Goal: Task Accomplishment & Management: Use online tool/utility

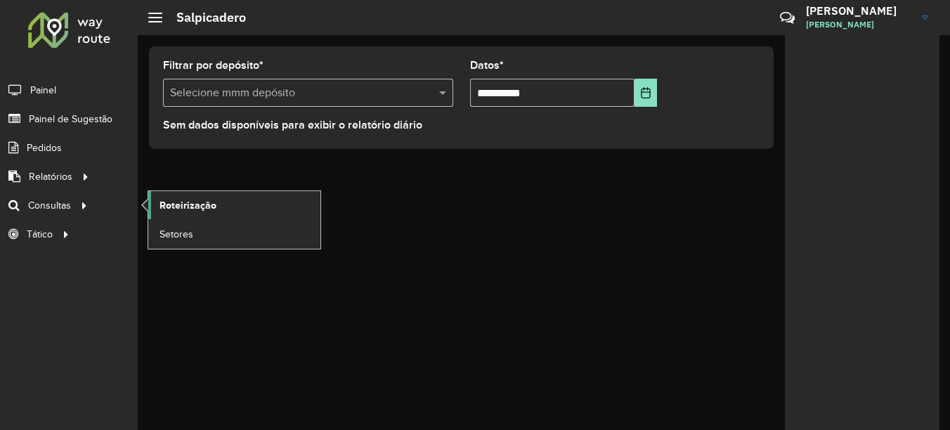
click at [186, 202] on span "Roteirização" at bounding box center [187, 205] width 57 height 15
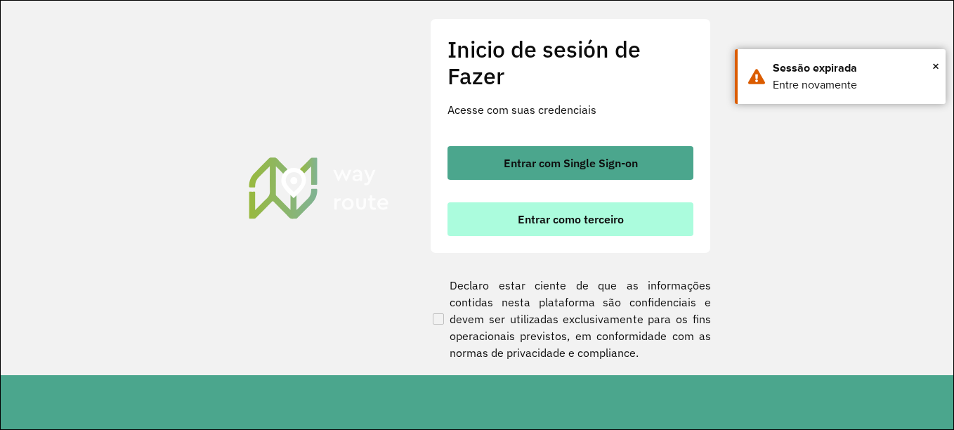
click at [581, 226] on font "Entrar como terceiro" at bounding box center [571, 219] width 106 height 14
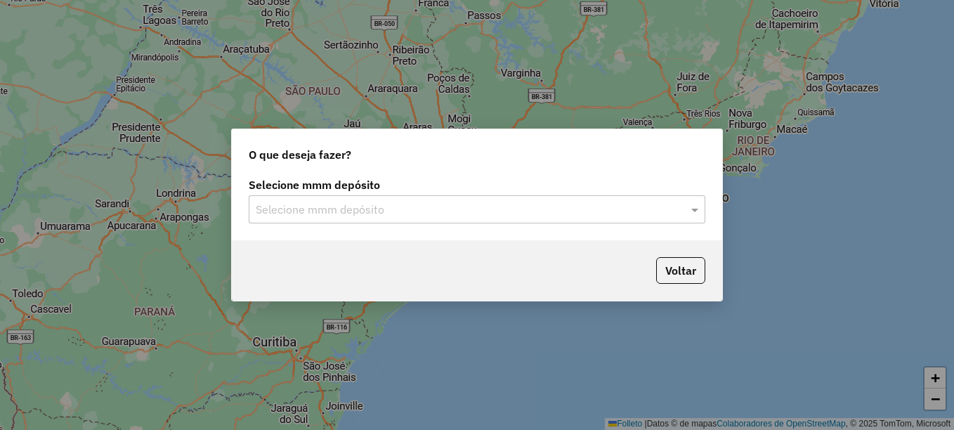
click at [335, 211] on input "text" at bounding box center [463, 210] width 415 height 17
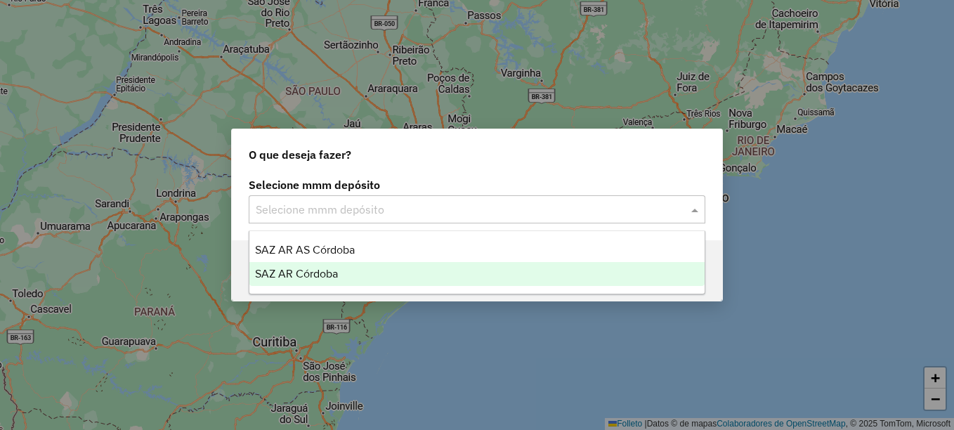
click at [315, 276] on span "SAZ AR Córdoba" at bounding box center [296, 274] width 83 height 12
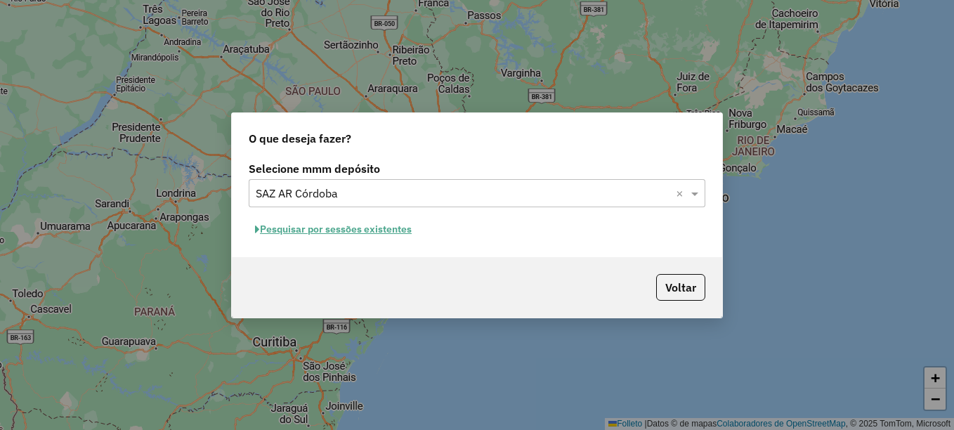
click at [360, 226] on font "Pesquisar por sessões existentes" at bounding box center [336, 229] width 152 height 13
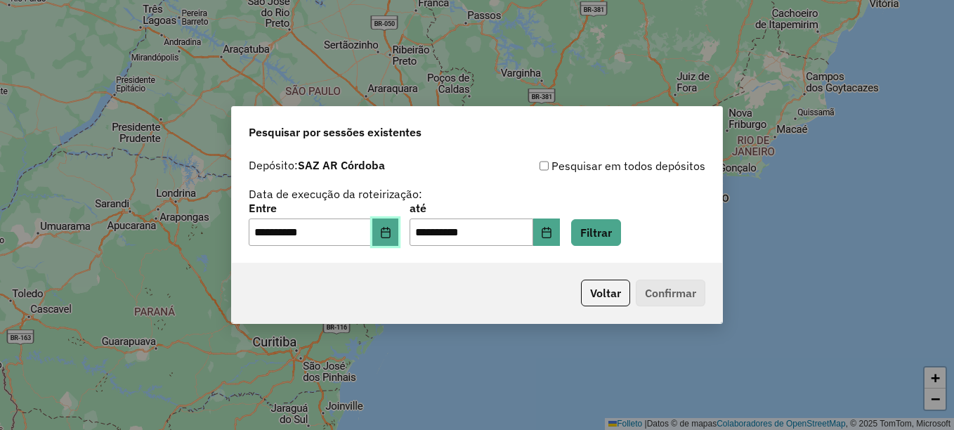
click at [390, 232] on icon "Elija la fecha" at bounding box center [385, 232] width 9 height 11
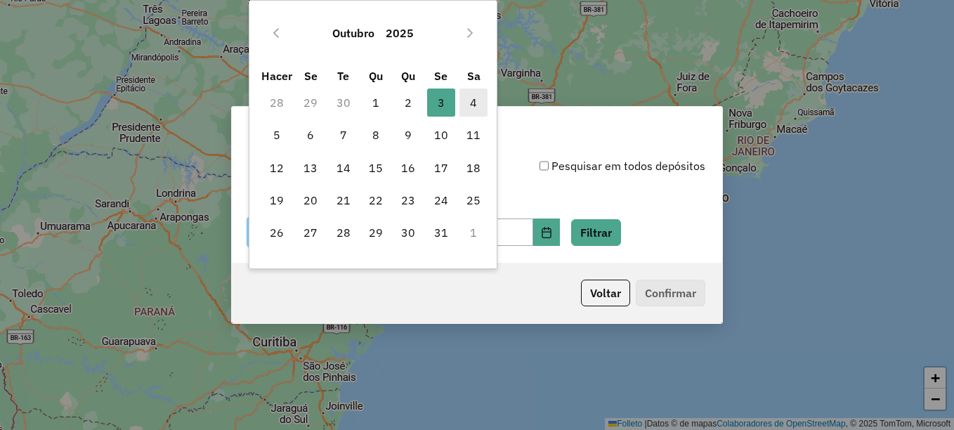
click at [479, 97] on span "4" at bounding box center [474, 103] width 28 height 28
type input "**********"
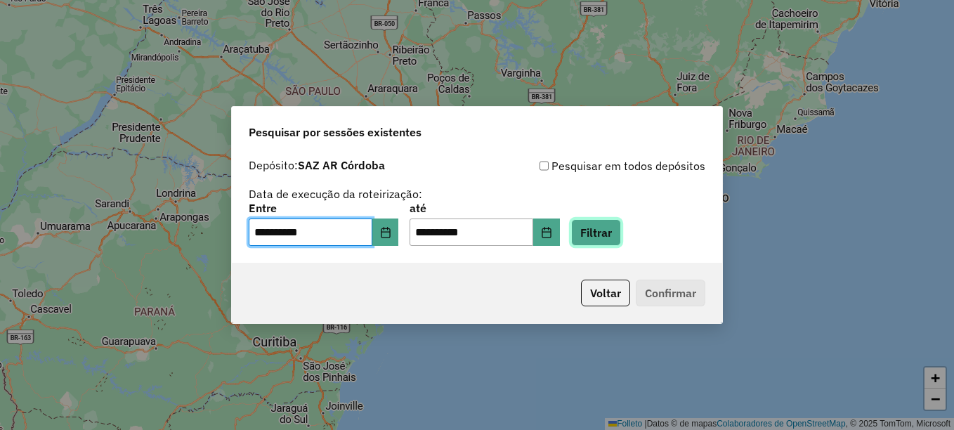
click at [604, 230] on button "Filtrar" at bounding box center [596, 232] width 50 height 27
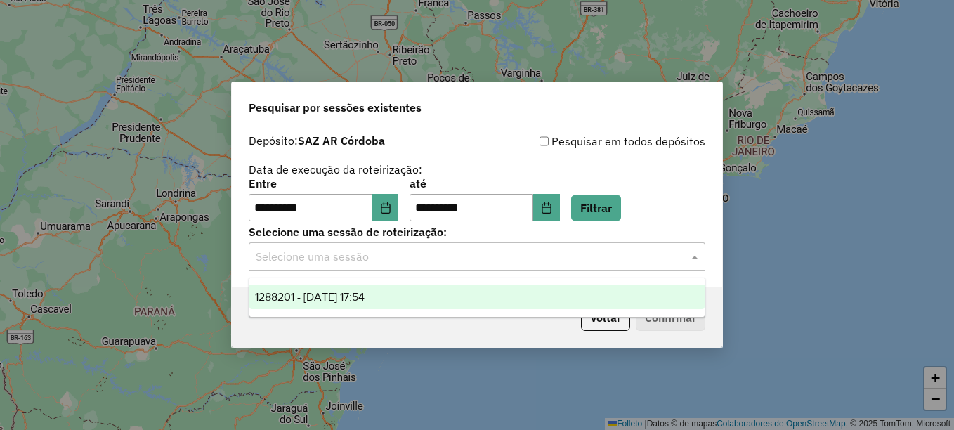
click at [445, 262] on input "text" at bounding box center [463, 257] width 415 height 17
click at [365, 297] on span "1288201 - 04/10/2025 17:54" at bounding box center [310, 297] width 110 height 12
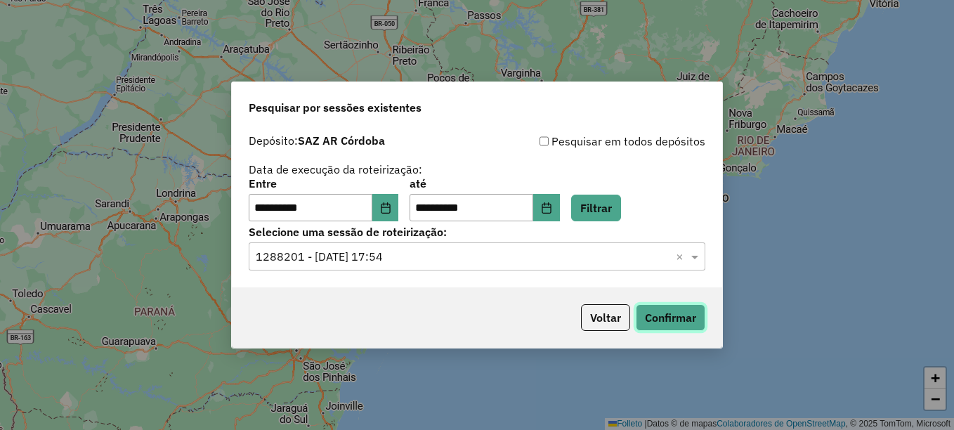
click at [657, 314] on button "Confirmar" at bounding box center [671, 317] width 70 height 27
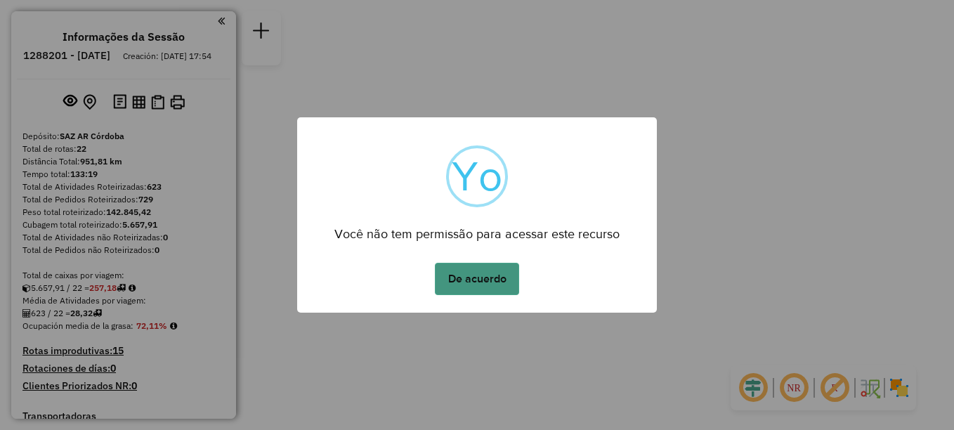
click at [493, 282] on button "De acuerdo" at bounding box center [477, 279] width 84 height 32
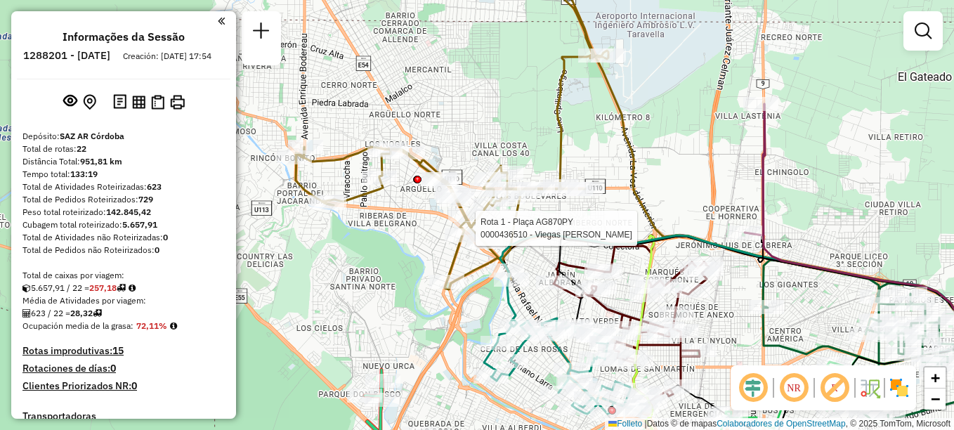
select select "**********"
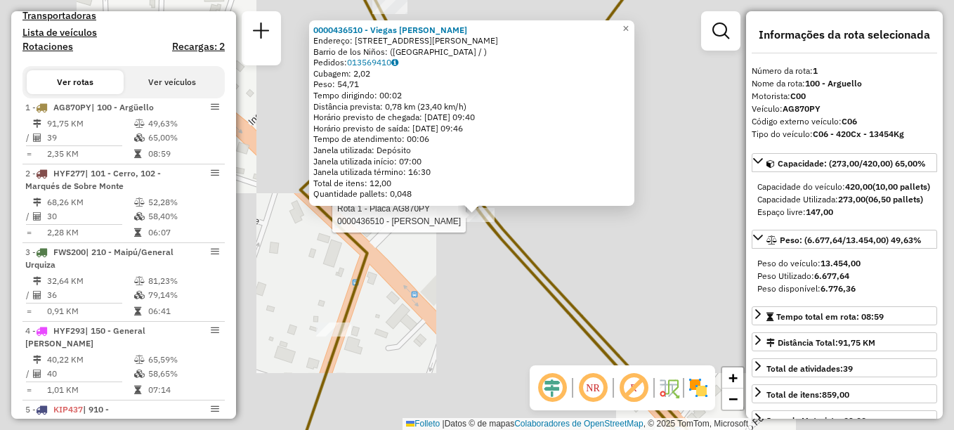
scroll to position [500, 0]
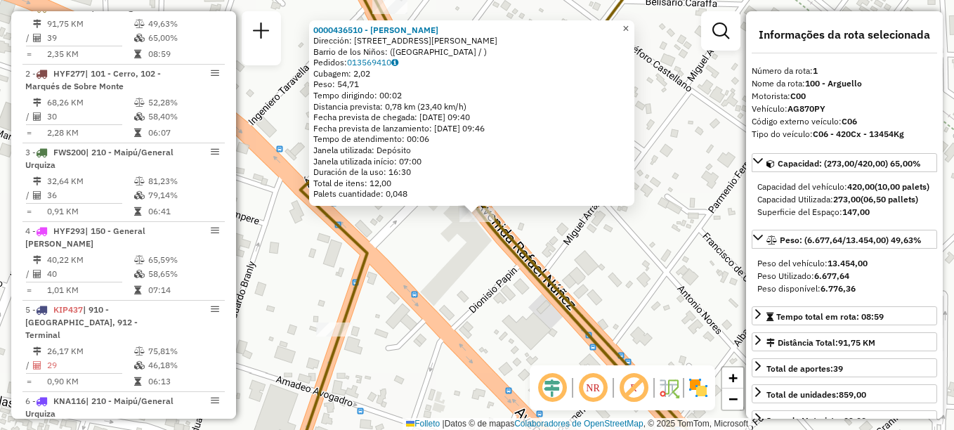
click at [630, 27] on link "×" at bounding box center [626, 28] width 17 height 17
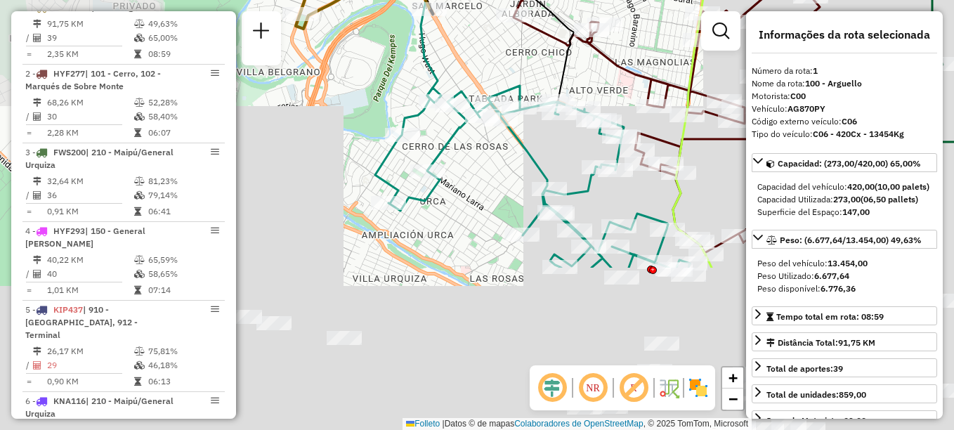
drag, startPoint x: 444, startPoint y: 171, endPoint x: 389, endPoint y: 17, distance: 163.3
click at [389, 17] on div "Janela de atendimento Grade de atendimento Capacidade Transportadoras Veículos …" at bounding box center [477, 215] width 954 height 430
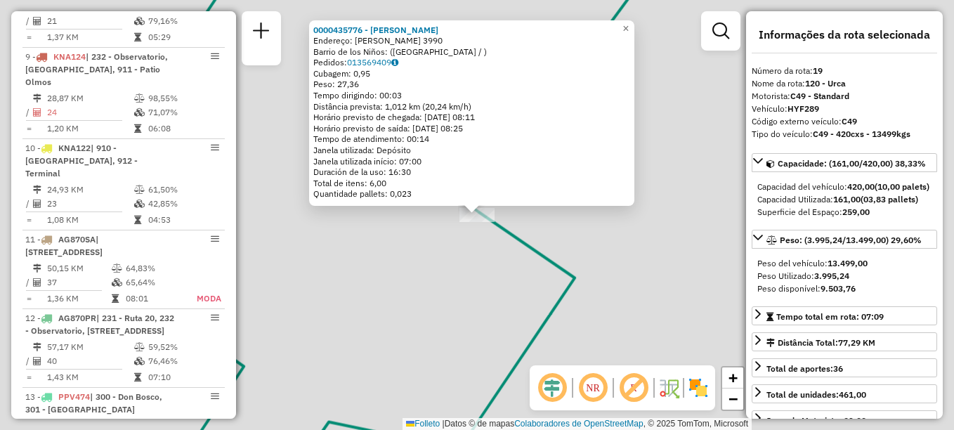
scroll to position [1823, 0]
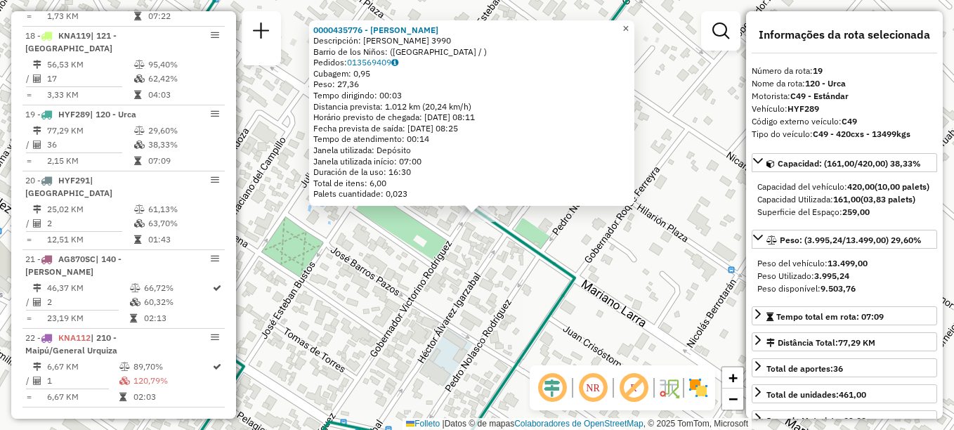
click at [629, 24] on span "×" at bounding box center [626, 28] width 6 height 12
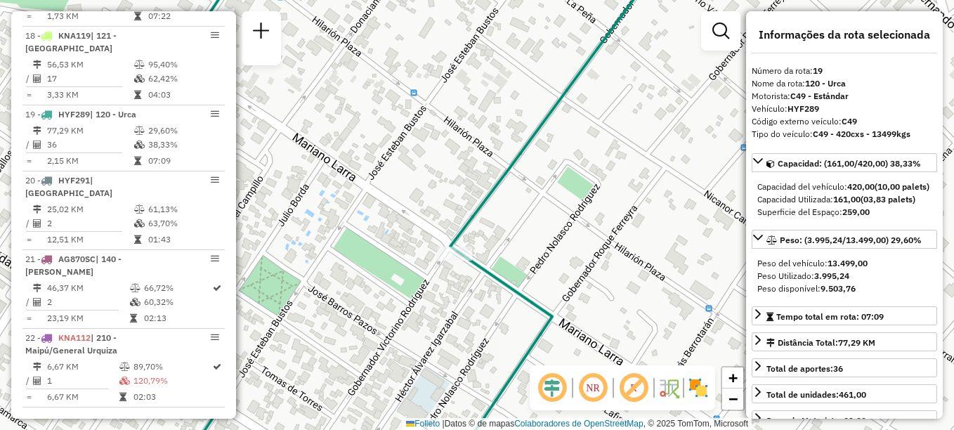
drag, startPoint x: 550, startPoint y: 160, endPoint x: 469, endPoint y: 263, distance: 130.6
click at [473, 259] on div "Janela de atendimento Grade de atendimento Capacidade Transportadoras Veículos …" at bounding box center [477, 215] width 954 height 430
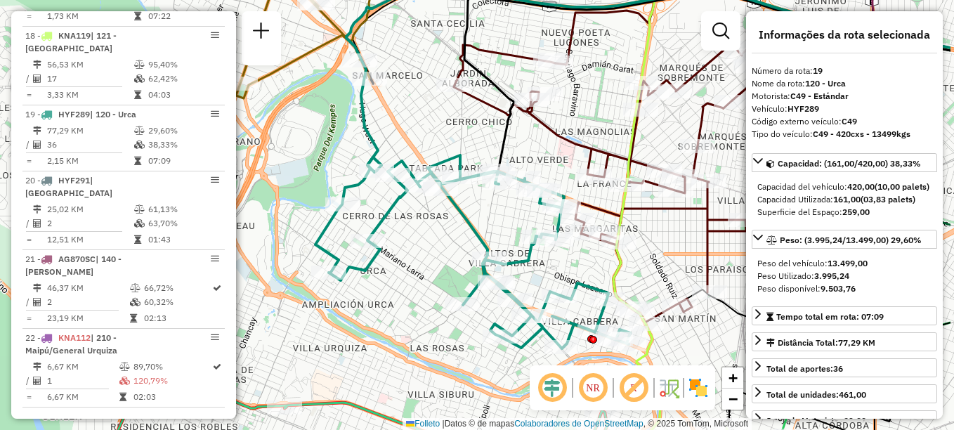
drag, startPoint x: 522, startPoint y: 249, endPoint x: 424, endPoint y: 223, distance: 100.9
click at [424, 223] on div "Janela de atendimento Grade de atendimento Capacidade Transportadoras Veículos …" at bounding box center [477, 215] width 954 height 430
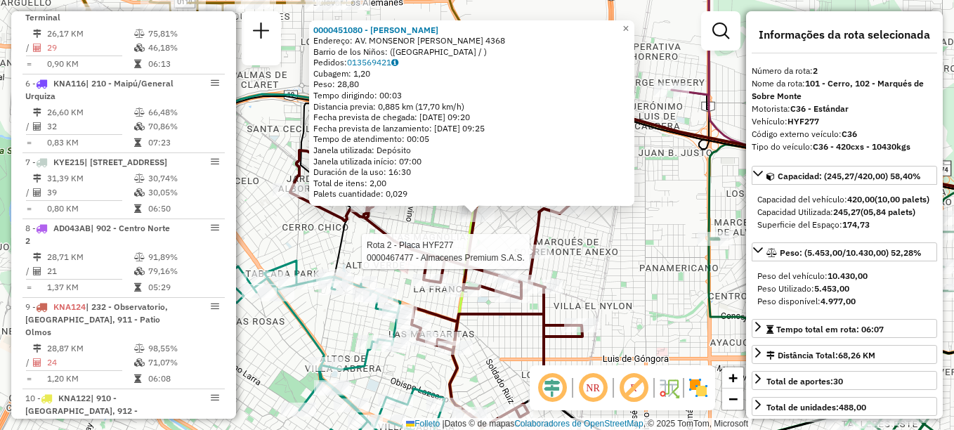
scroll to position [566, 0]
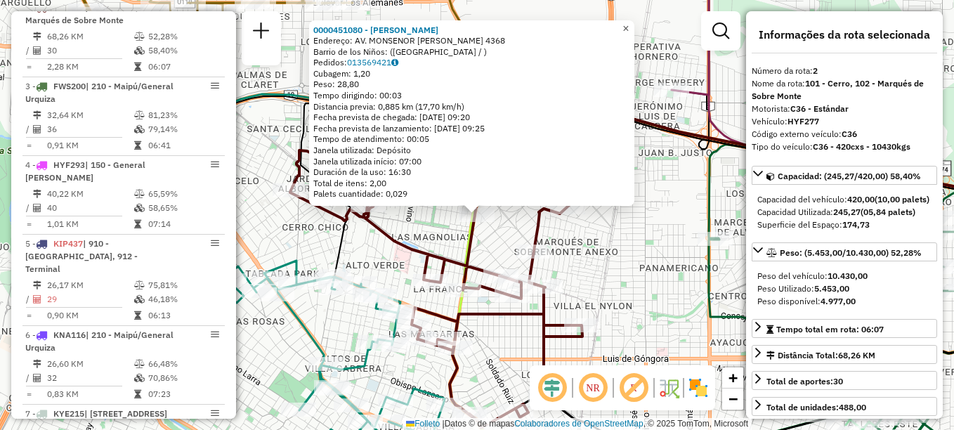
drag, startPoint x: 637, startPoint y: 27, endPoint x: 604, endPoint y: 82, distance: 64.0
click at [629, 27] on span "×" at bounding box center [626, 28] width 6 height 12
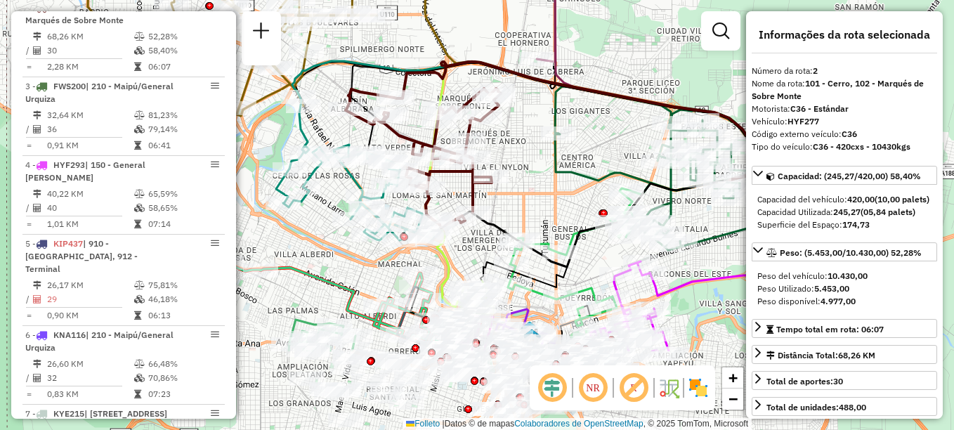
drag, startPoint x: 553, startPoint y: 148, endPoint x: 525, endPoint y: 91, distance: 63.5
click at [525, 91] on div "Janela de atendimento Grade de atendimento Capacidade Transportadoras Veículos …" at bounding box center [477, 215] width 954 height 430
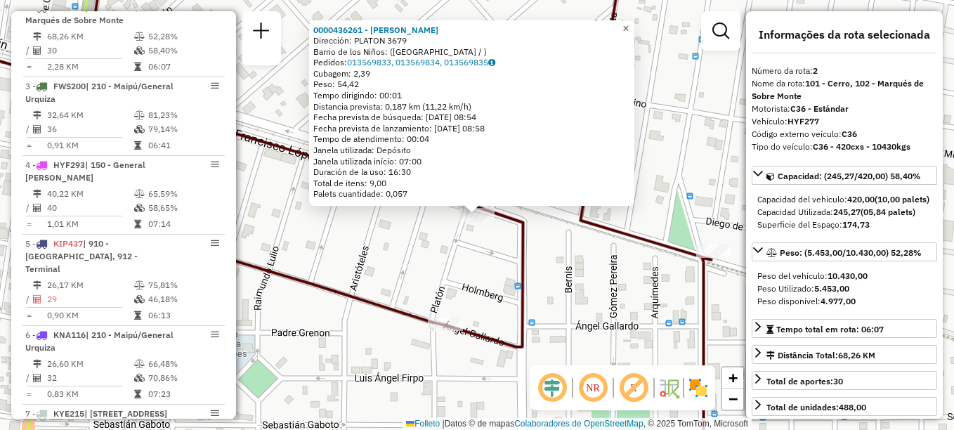
click at [629, 22] on span "×" at bounding box center [626, 28] width 6 height 12
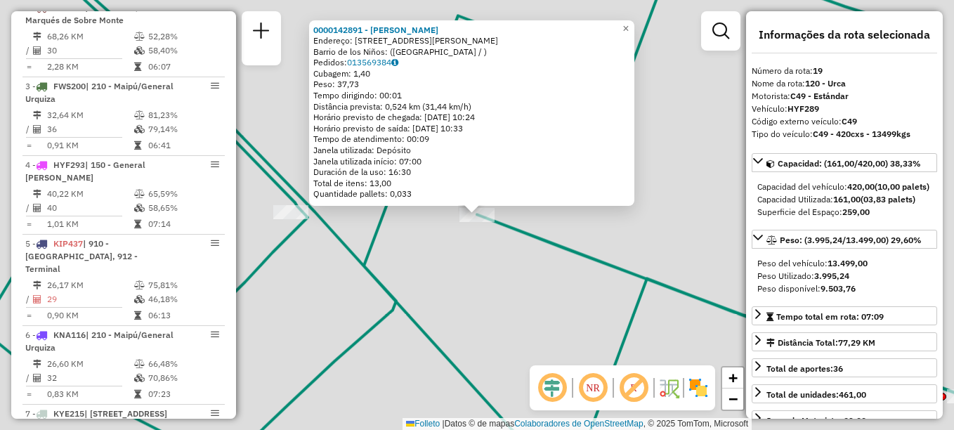
scroll to position [1823, 0]
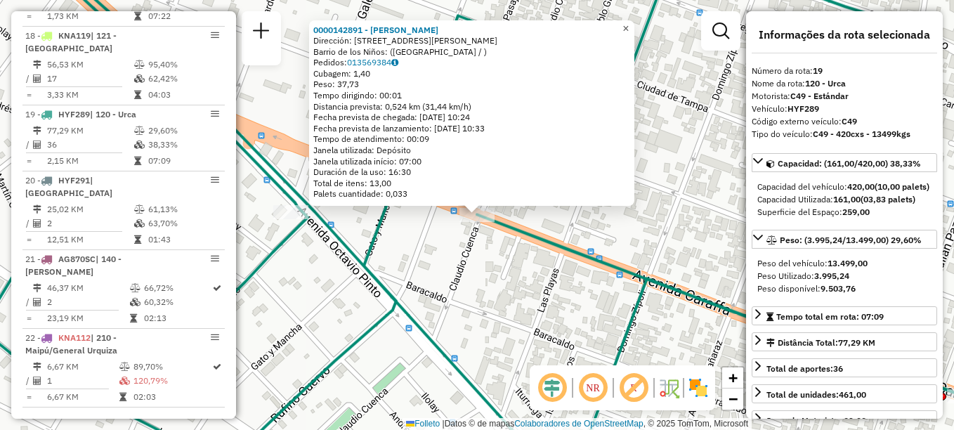
click at [629, 22] on span "×" at bounding box center [626, 28] width 6 height 12
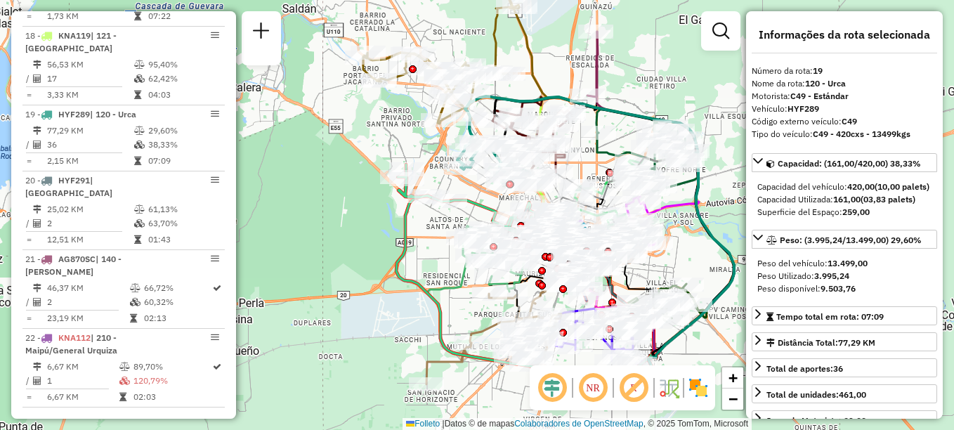
drag, startPoint x: 533, startPoint y: 77, endPoint x: 538, endPoint y: 152, distance: 76.0
click at [535, 156] on icon at bounding box center [623, 191] width 221 height 369
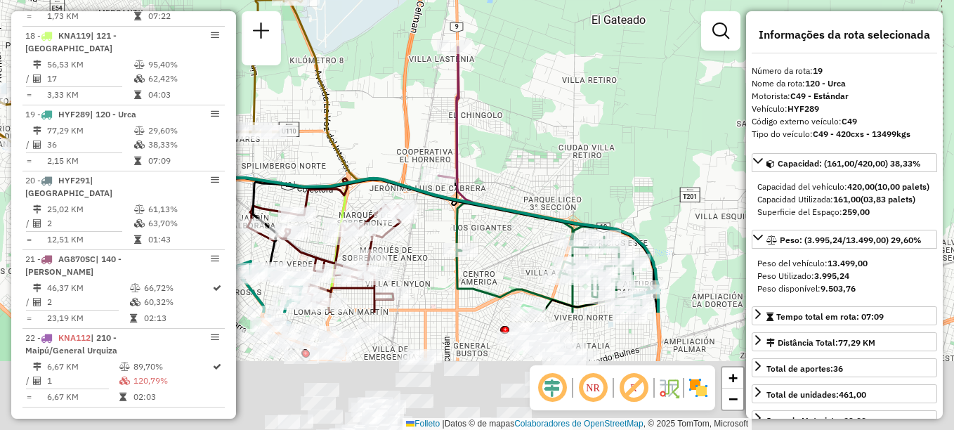
drag, startPoint x: 408, startPoint y: 263, endPoint x: 351, endPoint y: 72, distance: 199.2
click at [352, 72] on div "Janela de atendimento Grade de atendimento Capacidade Transportadoras Veículos …" at bounding box center [477, 215] width 954 height 430
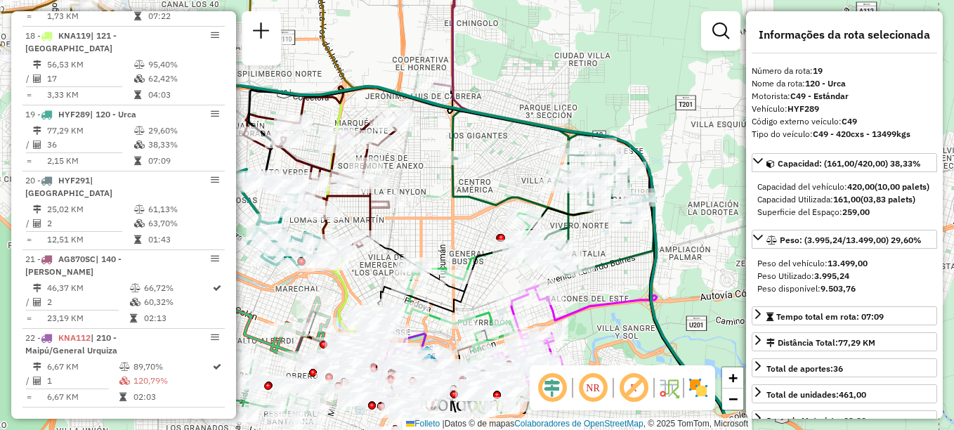
drag, startPoint x: 394, startPoint y: 275, endPoint x: 415, endPoint y: 168, distance: 108.9
click at [415, 168] on div "Janela de atendimento Grade de atendimento Capacidade Transportadoras Veículos …" at bounding box center [477, 215] width 954 height 430
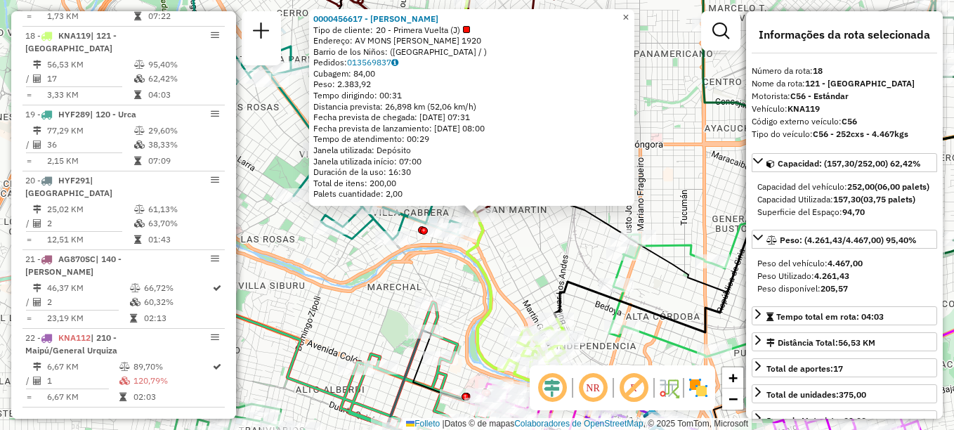
click at [629, 12] on span "×" at bounding box center [626, 17] width 6 height 12
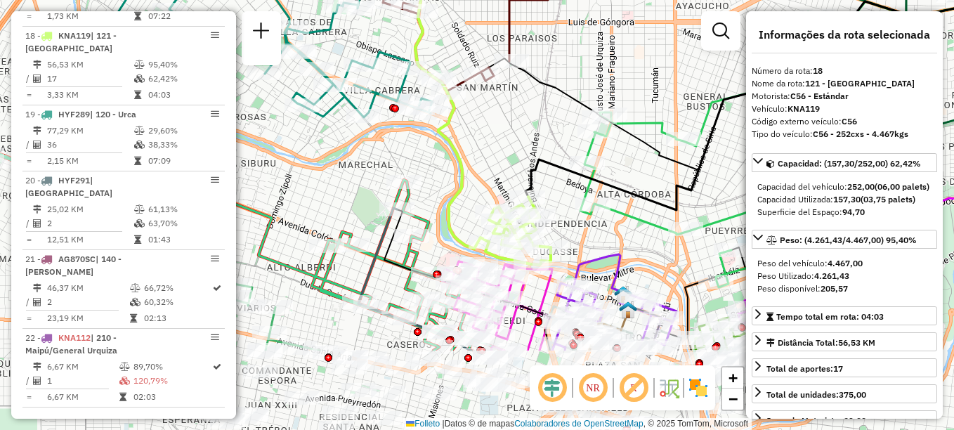
drag, startPoint x: 543, startPoint y: 251, endPoint x: 499, endPoint y: 86, distance: 170.3
click at [499, 86] on div "Janela de atendimento Grade de atendimento Capacidade Transportadoras Veículos …" at bounding box center [477, 215] width 954 height 430
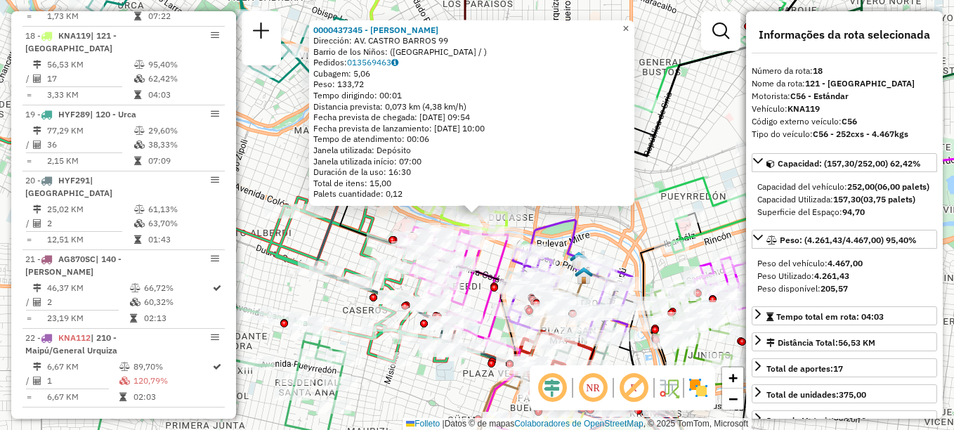
click at [629, 22] on span "×" at bounding box center [626, 28] width 6 height 12
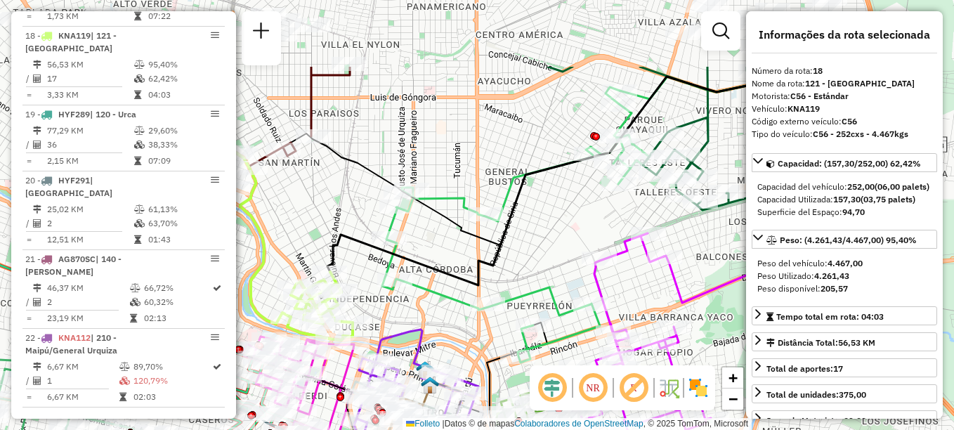
drag, startPoint x: 528, startPoint y: 253, endPoint x: 431, endPoint y: 301, distance: 108.1
click at [431, 301] on div "Janela de atendimento Grade de atendimento Capacidade Transportadoras Veículos …" at bounding box center [477, 215] width 954 height 430
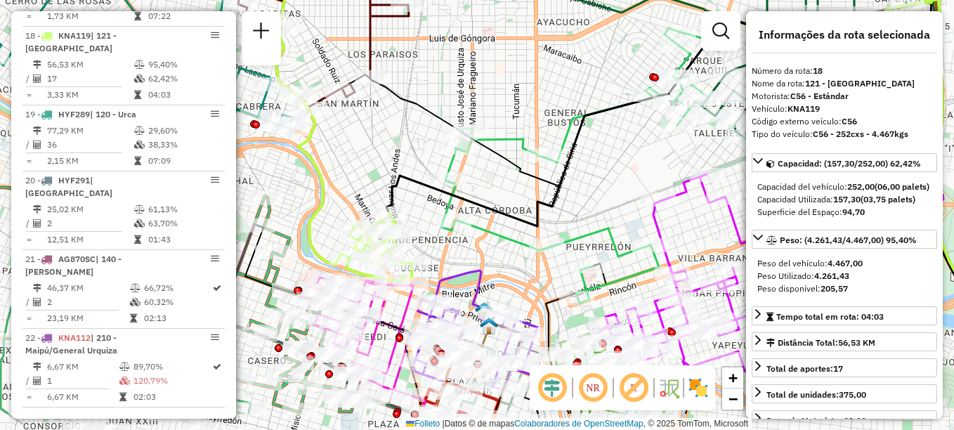
drag, startPoint x: 448, startPoint y: 284, endPoint x: 507, endPoint y: 225, distance: 83.5
click at [507, 225] on div "Janela de atendimento Grade de atendimento Capacidade Transportadoras Veículos …" at bounding box center [477, 215] width 954 height 430
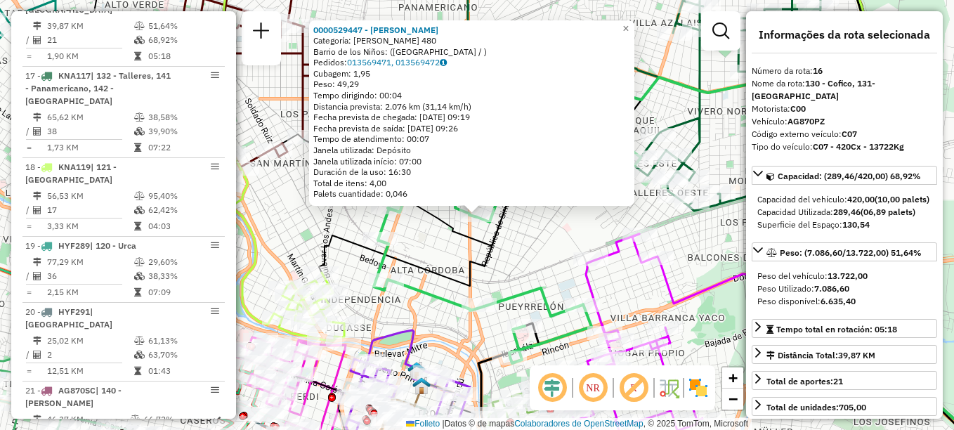
scroll to position [1668, 0]
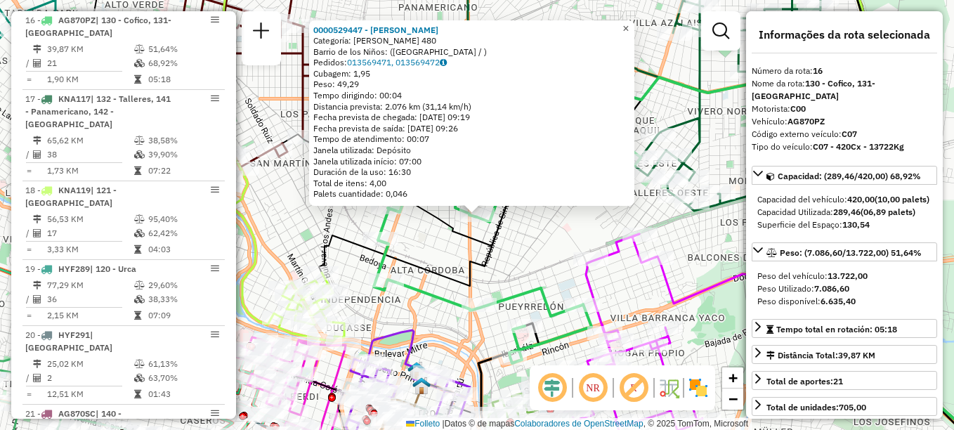
click at [629, 25] on span "×" at bounding box center [626, 28] width 6 height 12
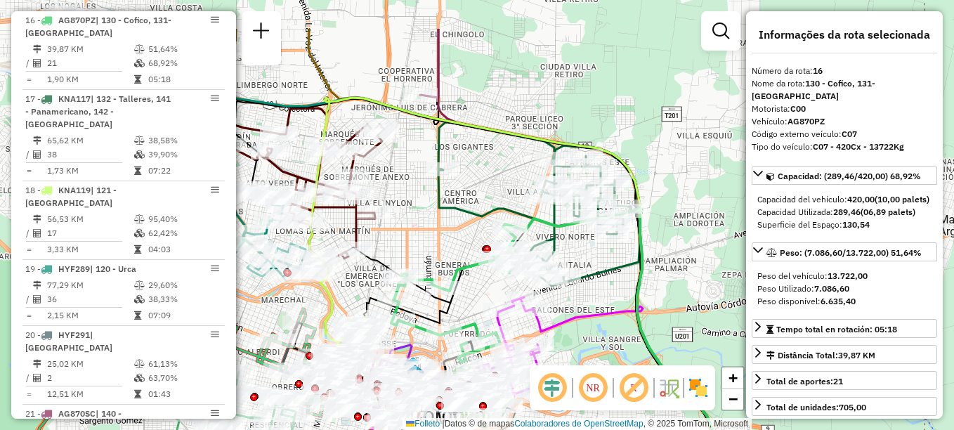
drag, startPoint x: 496, startPoint y: 145, endPoint x: 468, endPoint y: 222, distance: 81.6
click at [468, 222] on icon at bounding box center [575, 356] width 275 height 375
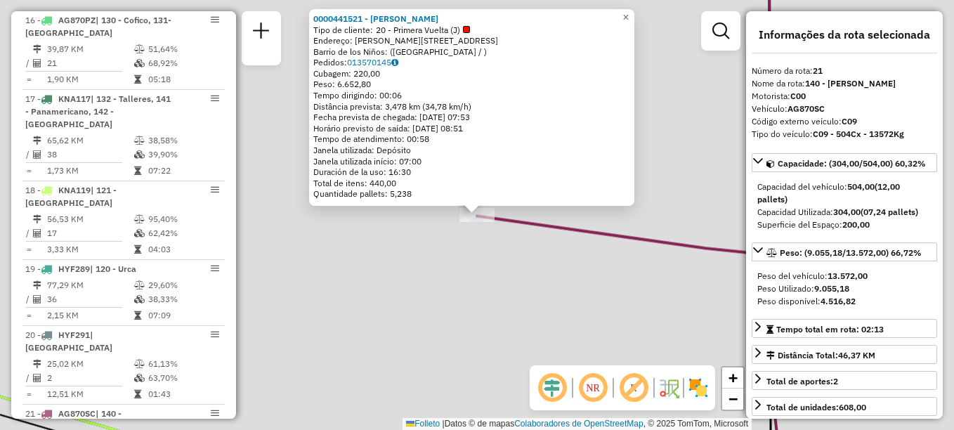
scroll to position [1823, 0]
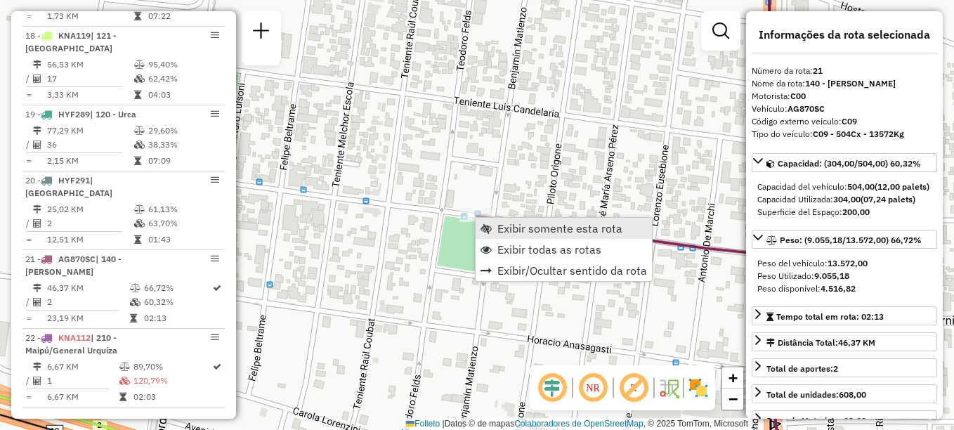
click at [523, 230] on span "Exibir somente esta rota" at bounding box center [559, 228] width 125 height 11
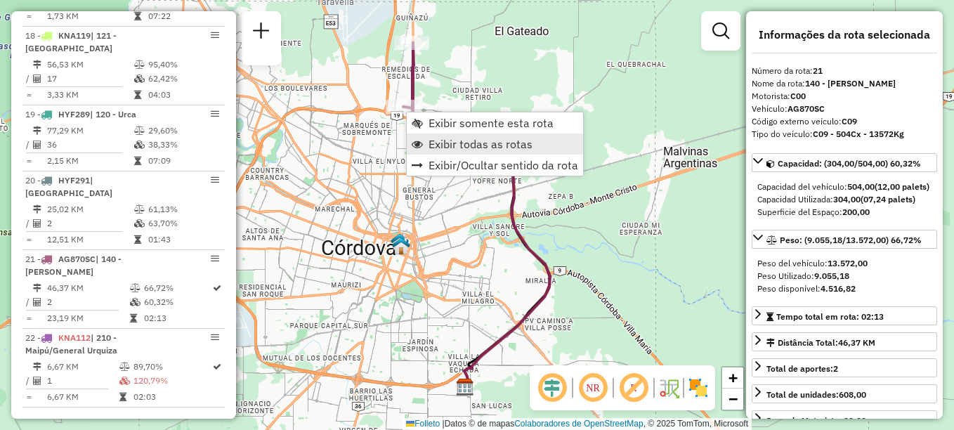
click at [473, 152] on link "Exibir todas as rotas" at bounding box center [495, 144] width 176 height 21
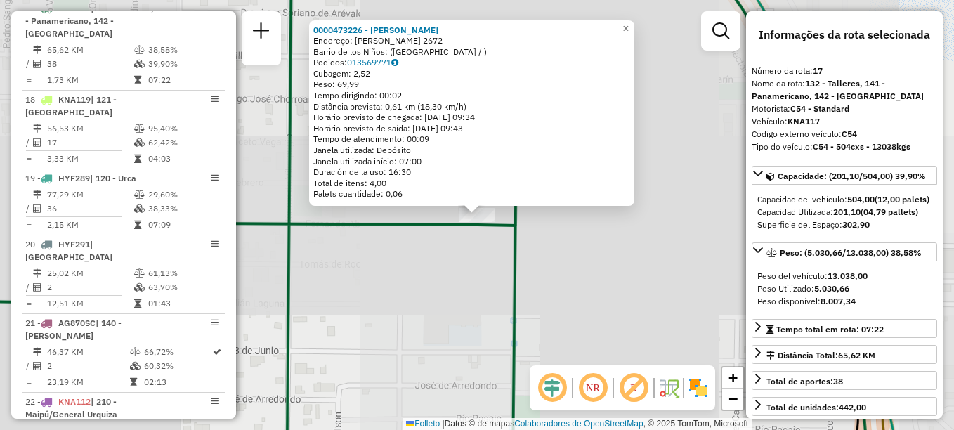
scroll to position [1747, 0]
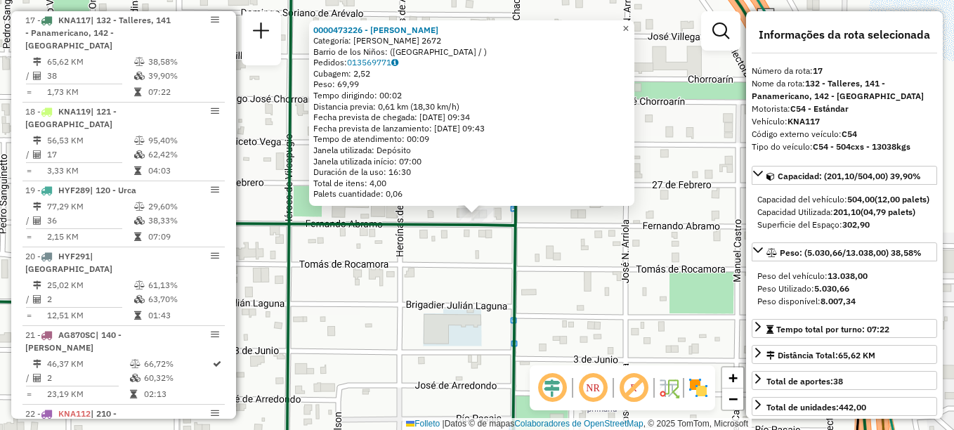
click at [629, 29] on span "×" at bounding box center [626, 28] width 6 height 12
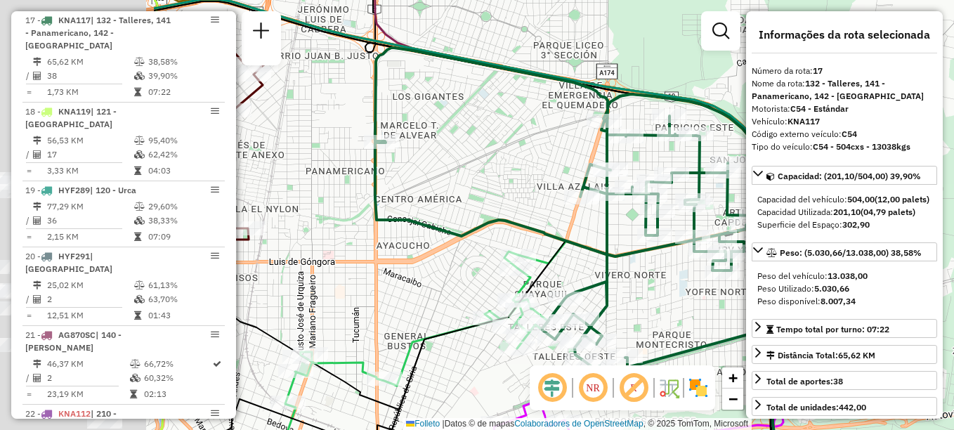
drag, startPoint x: 307, startPoint y: 149, endPoint x: 559, endPoint y: 145, distance: 252.3
click at [559, 145] on div "Janela de atendimento Grade de atendimento Capacidade Transportadoras Veículos …" at bounding box center [477, 215] width 954 height 430
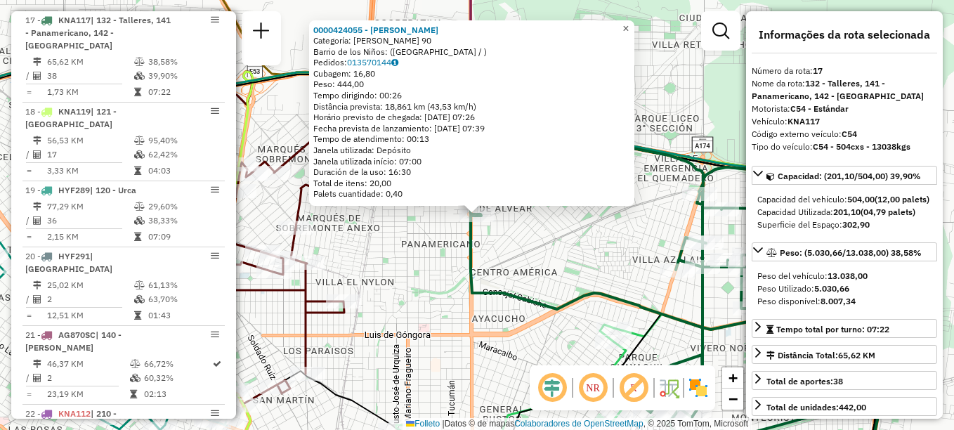
click at [629, 22] on span "×" at bounding box center [626, 28] width 6 height 12
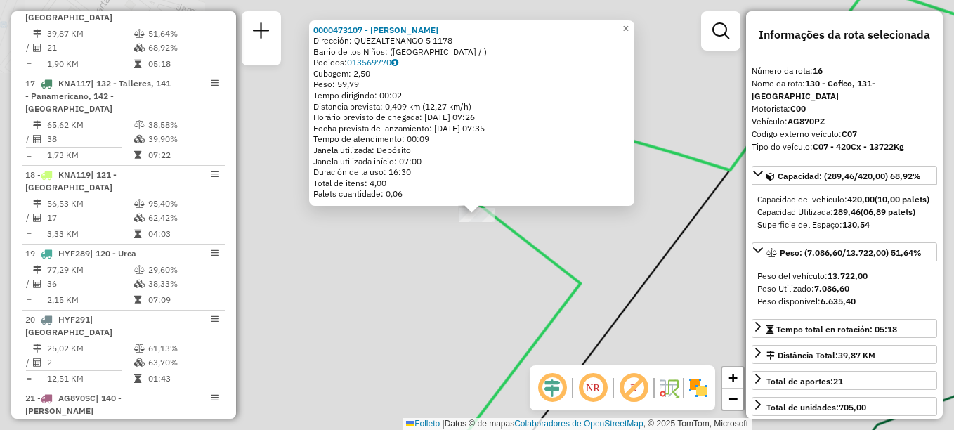
scroll to position [1668, 0]
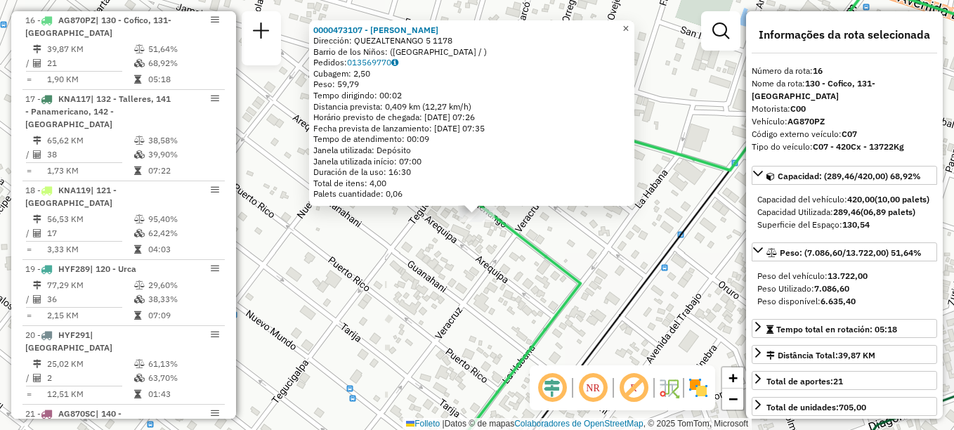
click at [629, 27] on span "×" at bounding box center [626, 28] width 6 height 12
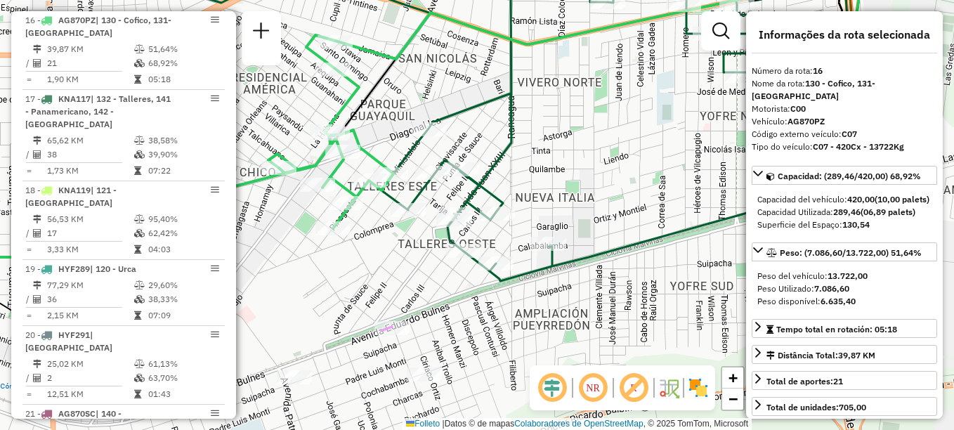
drag, startPoint x: 592, startPoint y: 238, endPoint x: 502, endPoint y: 96, distance: 167.7
click at [502, 96] on icon at bounding box center [618, 48] width 473 height 466
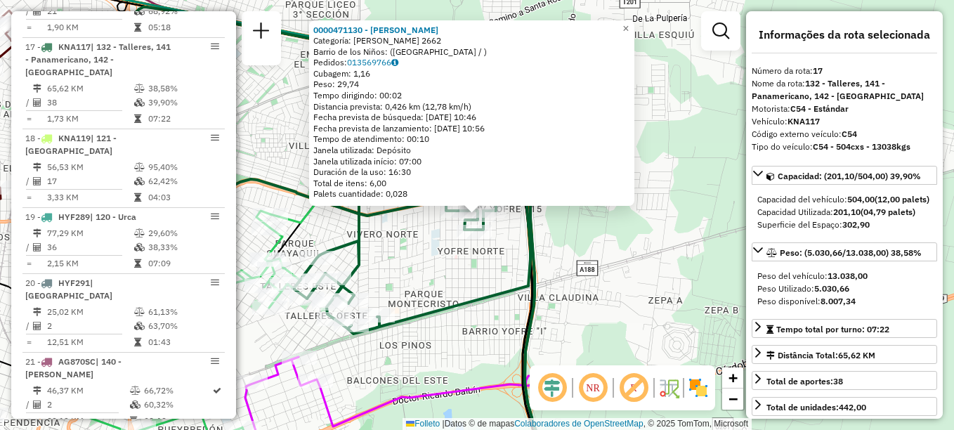
scroll to position [1747, 0]
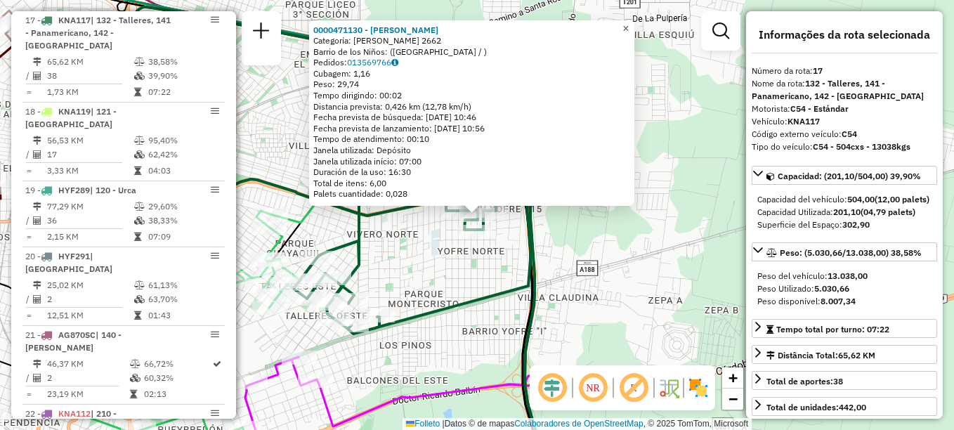
click at [629, 23] on span "×" at bounding box center [626, 28] width 6 height 12
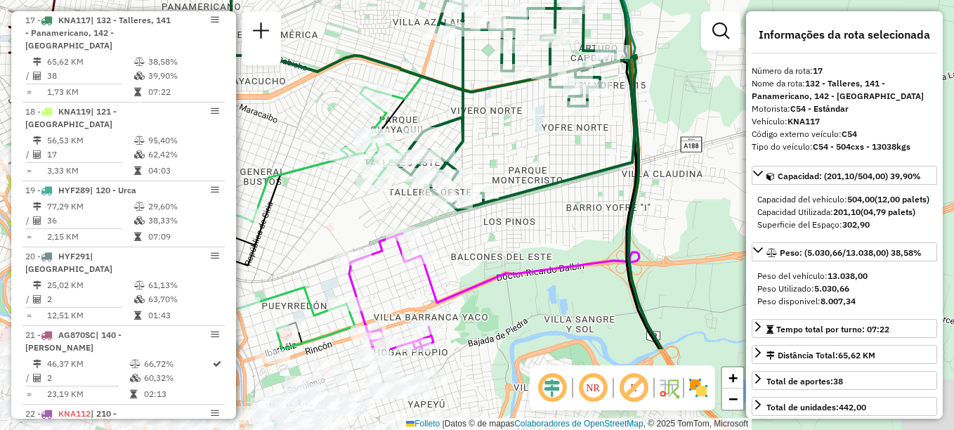
drag, startPoint x: 450, startPoint y: 268, endPoint x: 554, endPoint y: 144, distance: 161.6
click at [554, 144] on div "Janela de atendimento Grade de atendimento Capacidade Transportadoras Veículos …" at bounding box center [477, 215] width 954 height 430
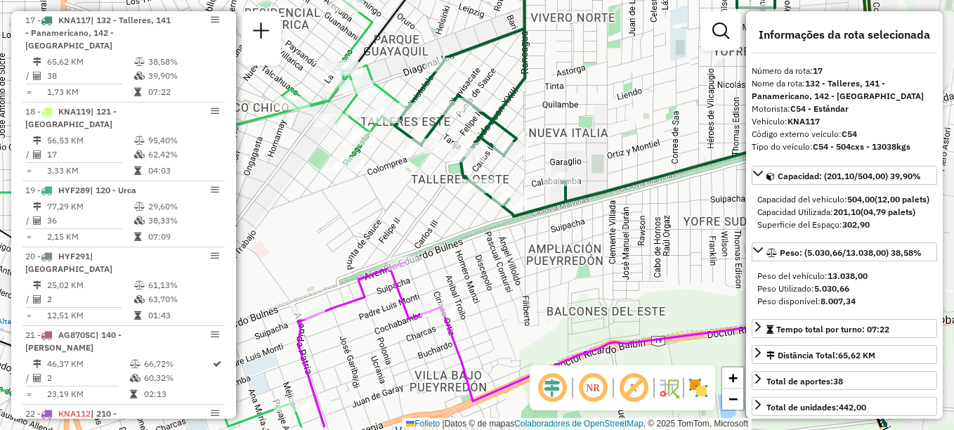
drag, startPoint x: 483, startPoint y: 159, endPoint x: 565, endPoint y: 113, distance: 94.0
click at [565, 113] on div "Janela de atendimento Grade de atendimento Capacidade Transportadoras Veículos …" at bounding box center [477, 215] width 954 height 430
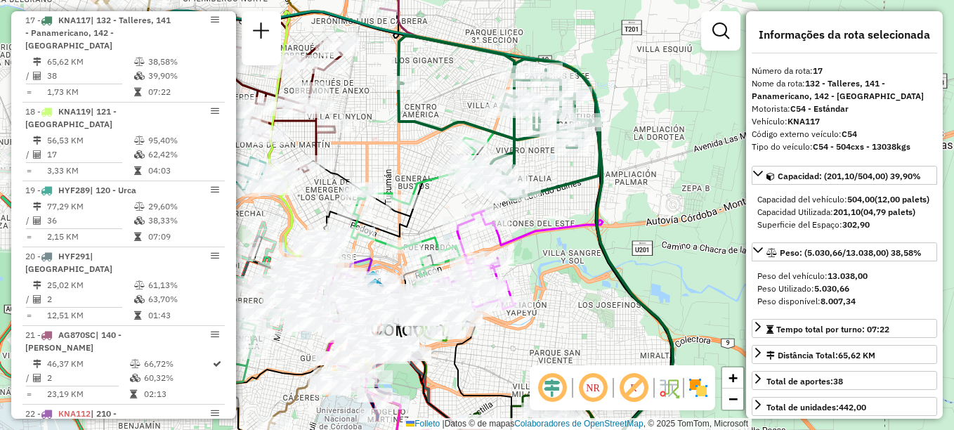
drag, startPoint x: 566, startPoint y: 240, endPoint x: 569, endPoint y: 195, distance: 44.4
click at [569, 220] on icon at bounding box center [583, 337] width 181 height 234
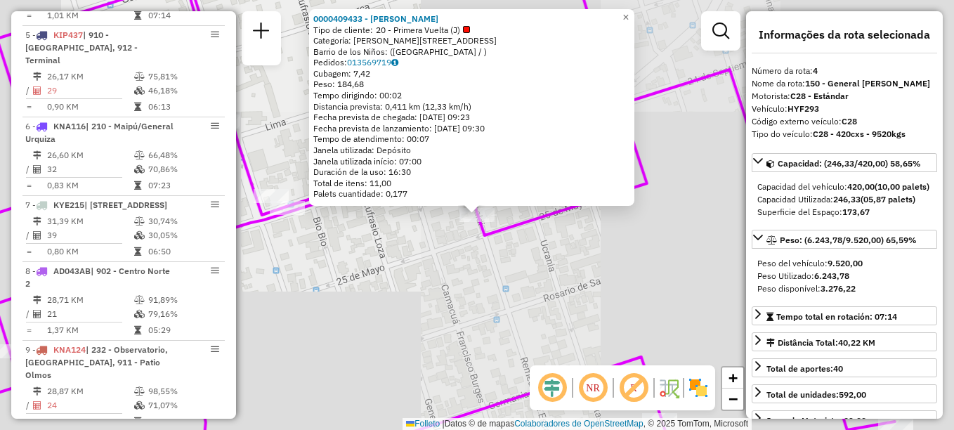
scroll to position [724, 0]
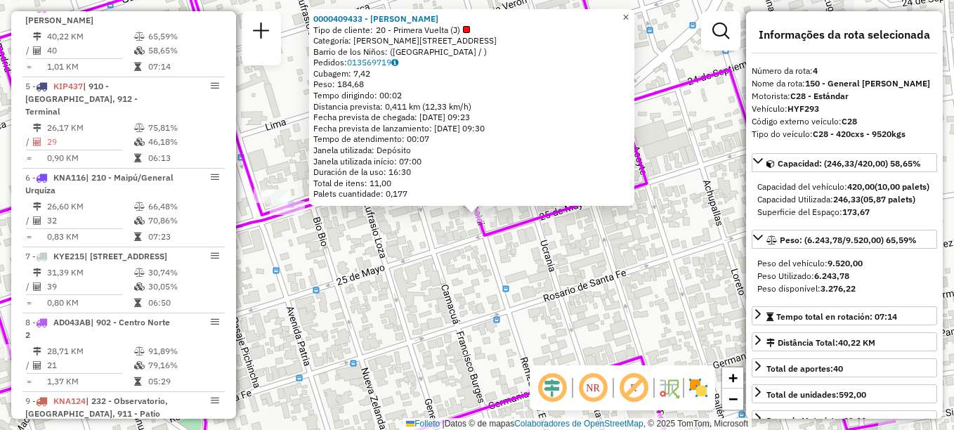
click at [634, 11] on link "×" at bounding box center [626, 17] width 17 height 17
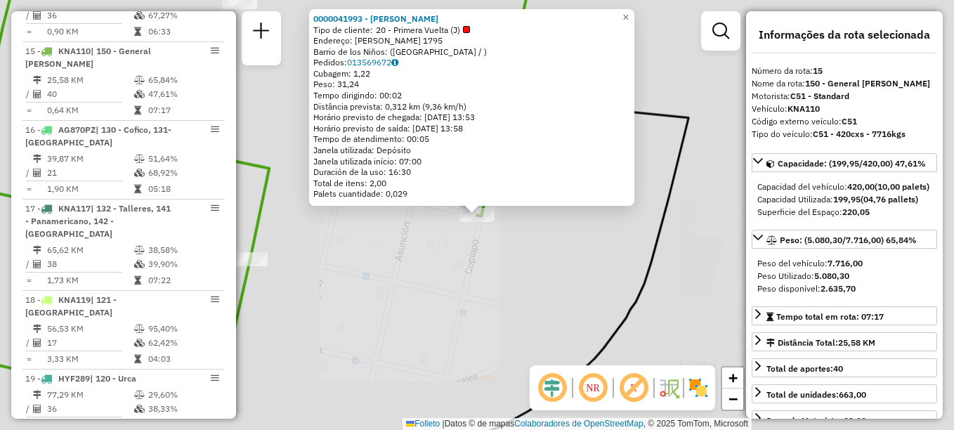
scroll to position [1602, 0]
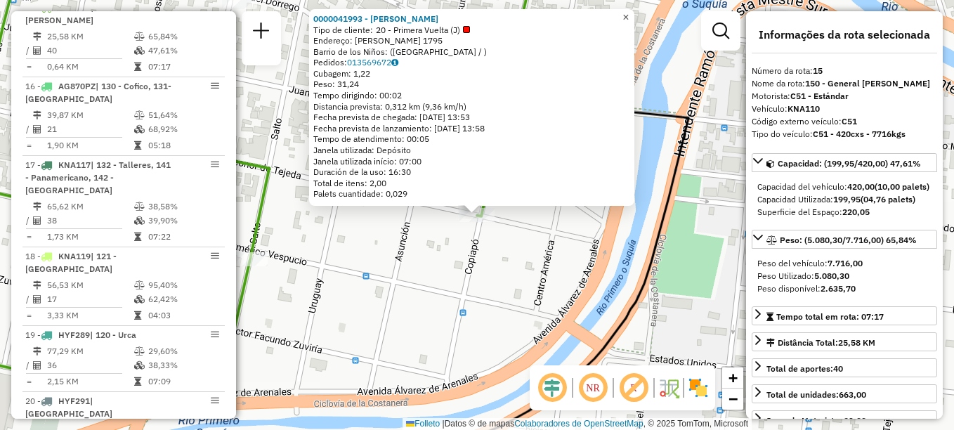
click at [629, 11] on span "×" at bounding box center [626, 17] width 6 height 12
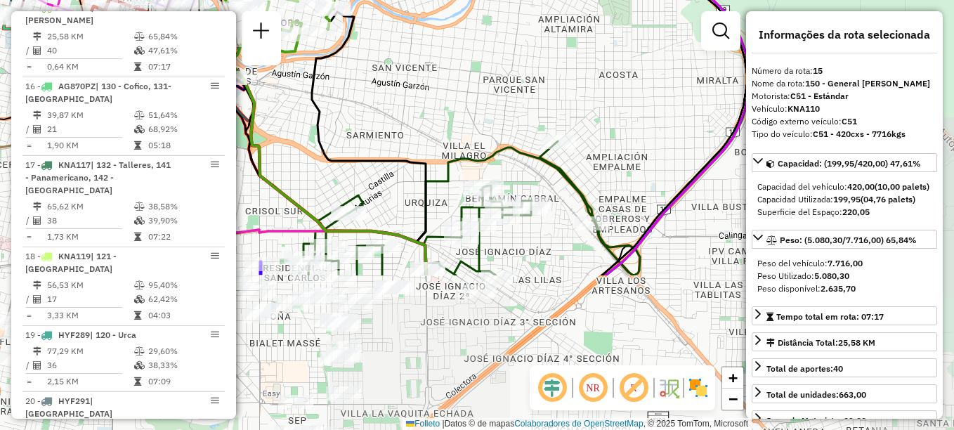
click at [422, 0] on html "Aguarde... Pop-up bloqueado! Seu navegador bloqueou automáticamente a abertura …" at bounding box center [477, 215] width 954 height 430
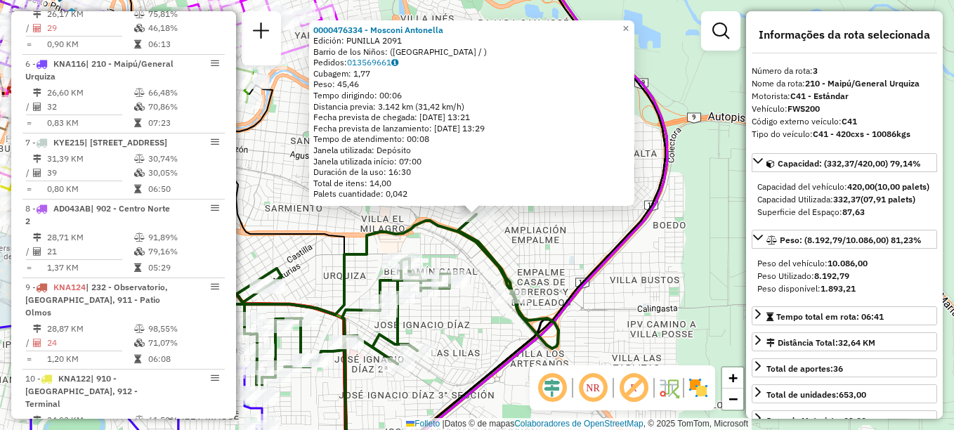
scroll to position [645, 0]
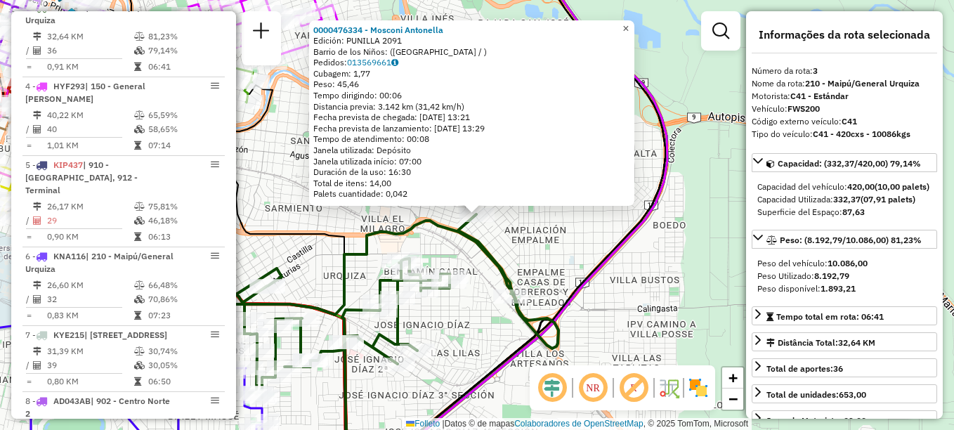
click at [634, 25] on link "×" at bounding box center [626, 28] width 17 height 17
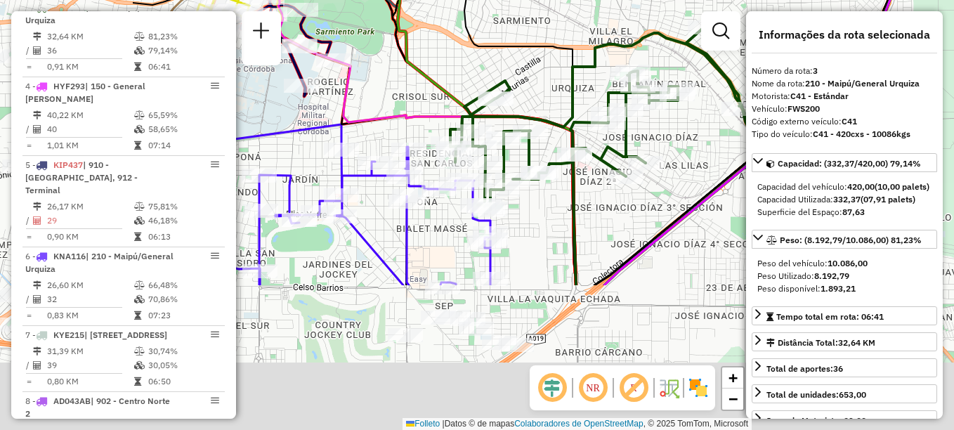
drag, startPoint x: 486, startPoint y: 200, endPoint x: 715, endPoint y: 13, distance: 295.1
click at [715, 13] on div "Janela de atendimento Grade de atendimento Capacidade Transportadoras Veículos …" at bounding box center [477, 215] width 954 height 430
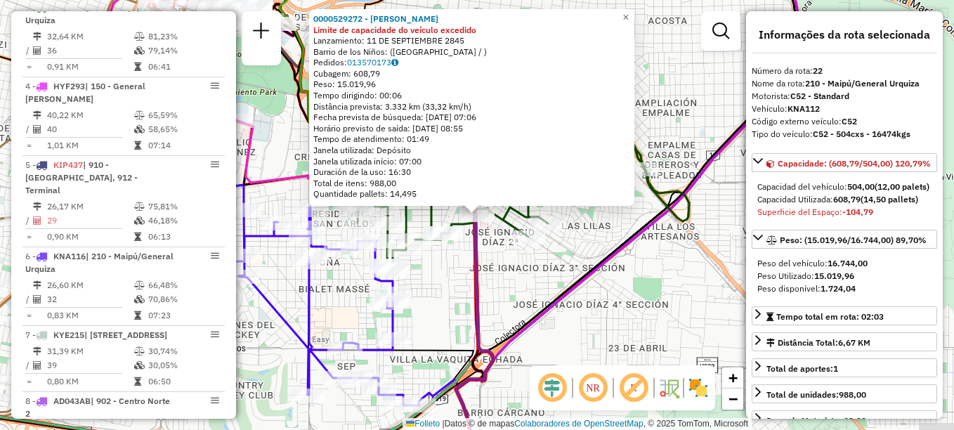
scroll to position [1823, 0]
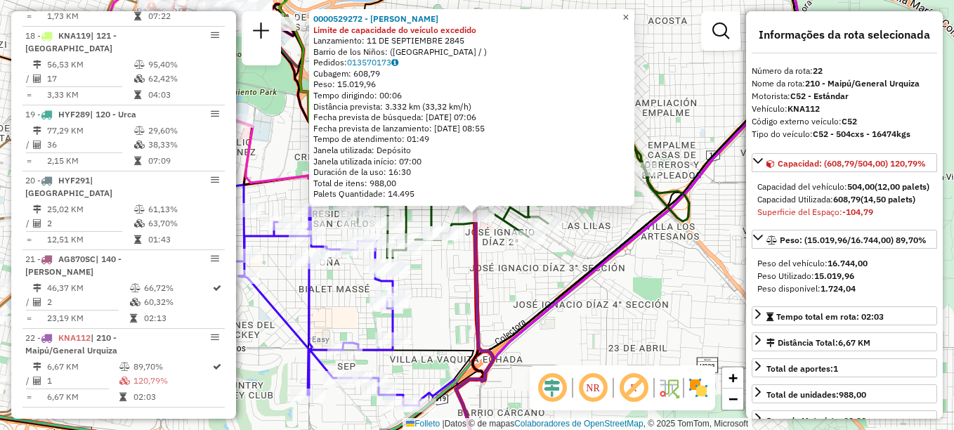
click at [629, 11] on span "×" at bounding box center [626, 17] width 6 height 12
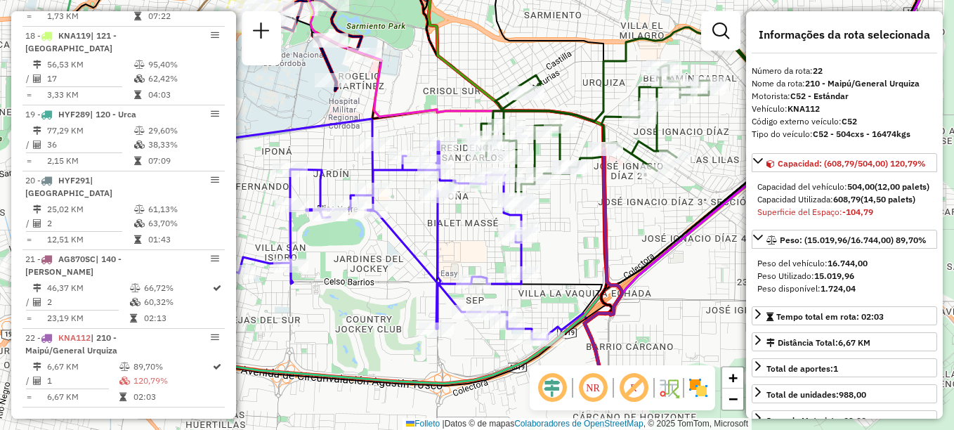
drag, startPoint x: 552, startPoint y: 268, endPoint x: 681, endPoint y: 202, distance: 145.2
click at [681, 202] on div "Janela de atendimento Grade de atendimento Capacidade Transportadoras Veículos …" at bounding box center [477, 215] width 954 height 430
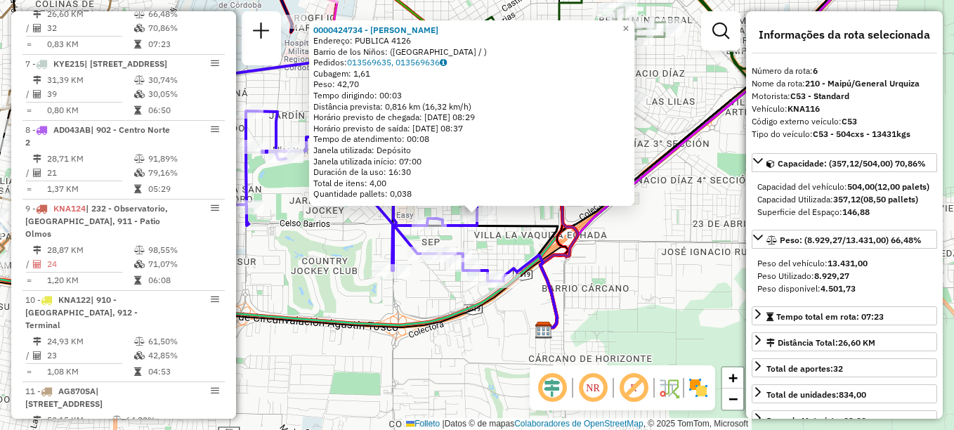
scroll to position [868, 0]
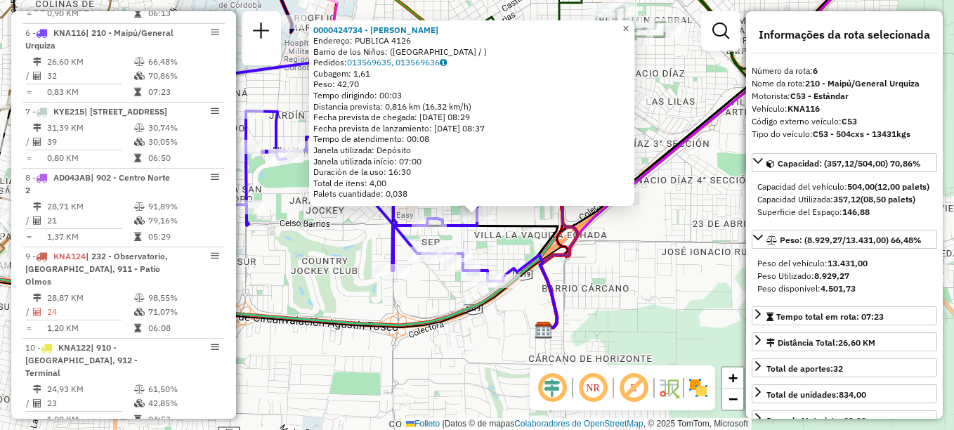
click at [629, 27] on span "×" at bounding box center [626, 28] width 6 height 12
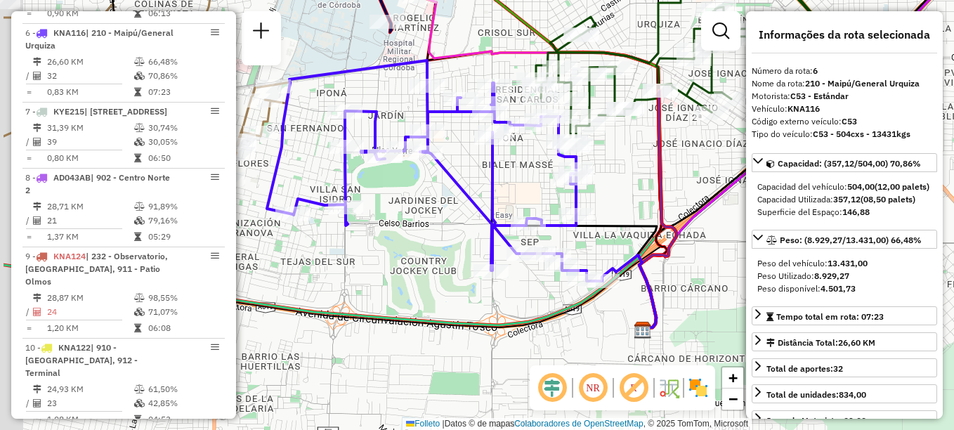
drag, startPoint x: 391, startPoint y: 319, endPoint x: 641, endPoint y: 314, distance: 250.2
click at [640, 314] on icon at bounding box center [340, 278] width 673 height 103
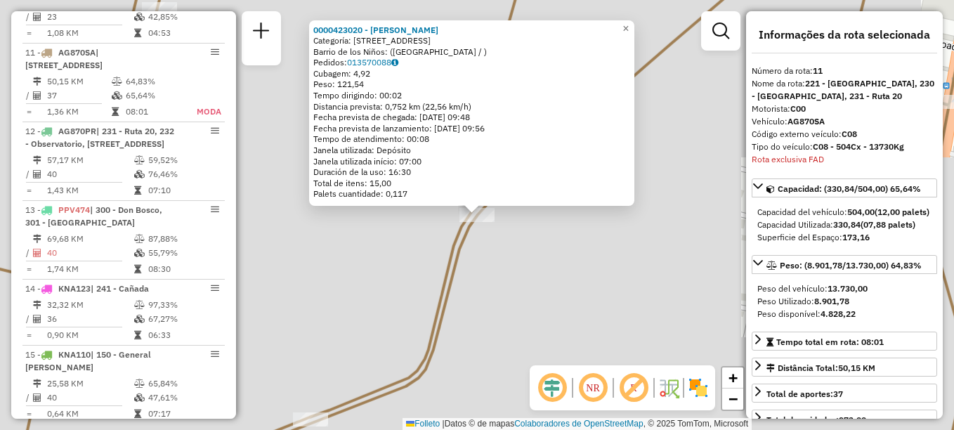
scroll to position [1275, 0]
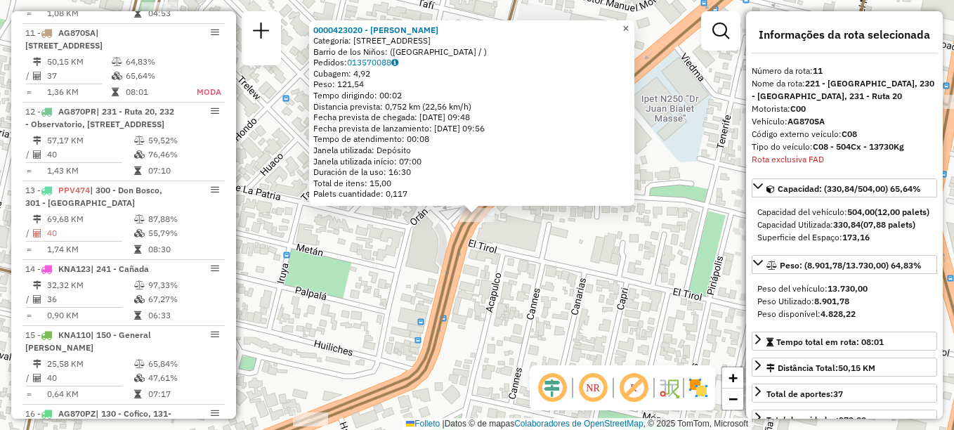
click at [629, 22] on span "×" at bounding box center [626, 28] width 6 height 12
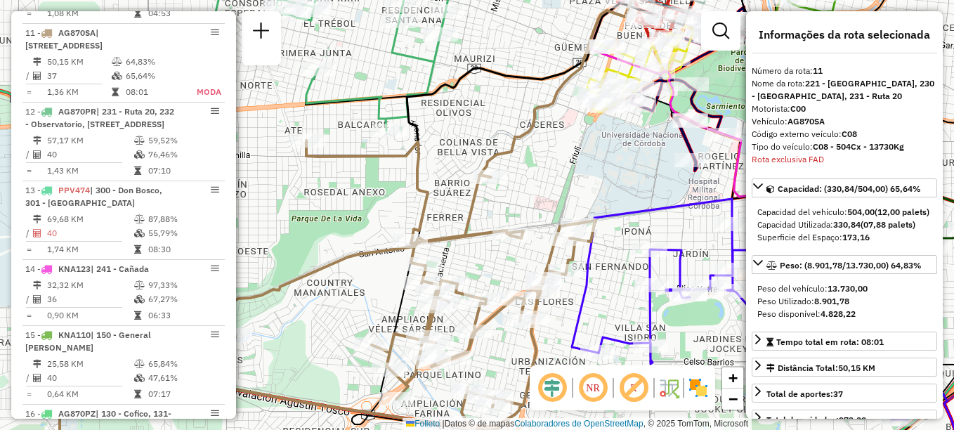
drag, startPoint x: 321, startPoint y: 215, endPoint x: 466, endPoint y: 232, distance: 145.7
click at [466, 232] on div "Janela de atendimento Grade de atendimento Capacidade Transportadoras Veículos …" at bounding box center [477, 215] width 954 height 430
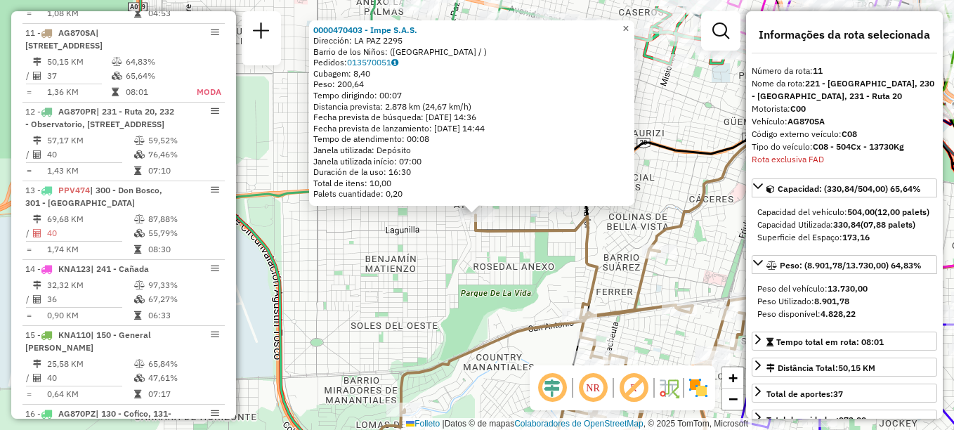
click at [629, 23] on span "×" at bounding box center [626, 28] width 6 height 12
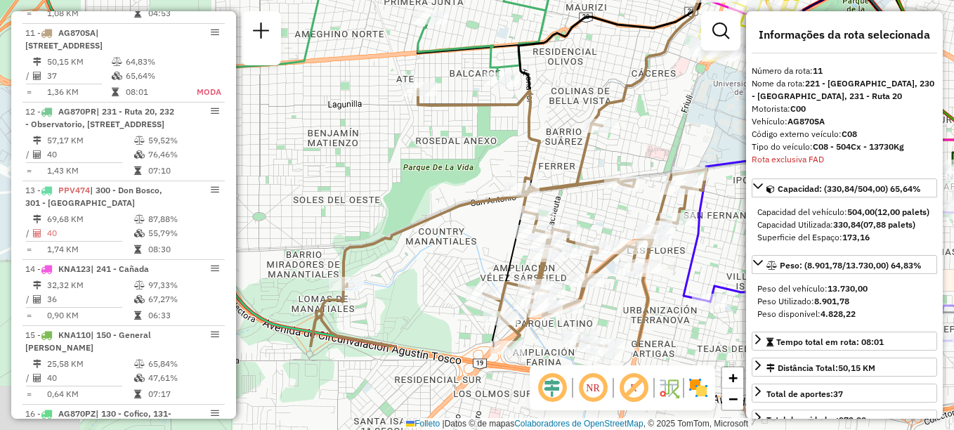
drag, startPoint x: 557, startPoint y: 158, endPoint x: 500, endPoint y: 32, distance: 138.3
click at [500, 32] on div "Janela de atendimento Grade de atendimento Capacidade Transportadoras Veículos …" at bounding box center [477, 215] width 954 height 430
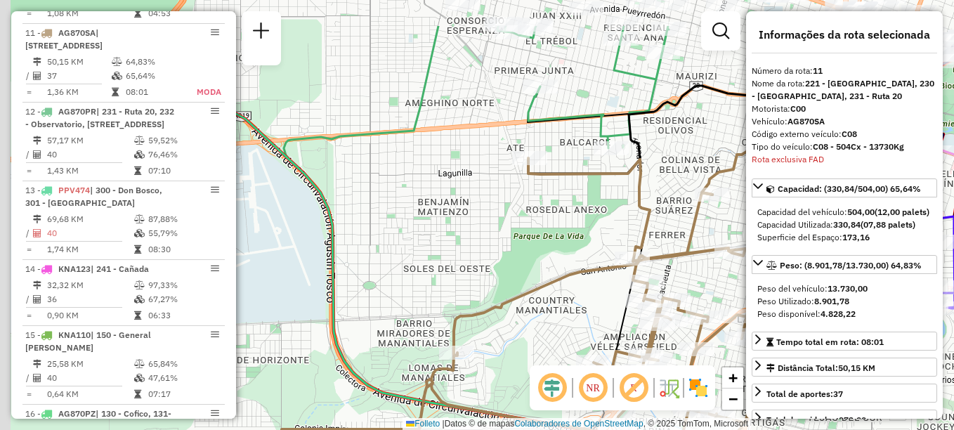
drag, startPoint x: 430, startPoint y: 321, endPoint x: 438, endPoint y: 322, distance: 8.5
click at [436, 322] on div "Janela de atendimento Grade de atendimento Capacidade Transportadoras Veículos …" at bounding box center [477, 215] width 954 height 430
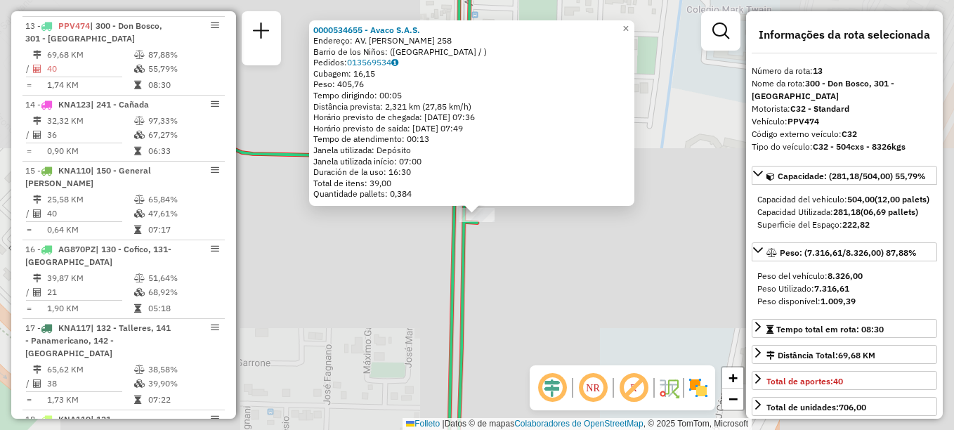
scroll to position [1457, 0]
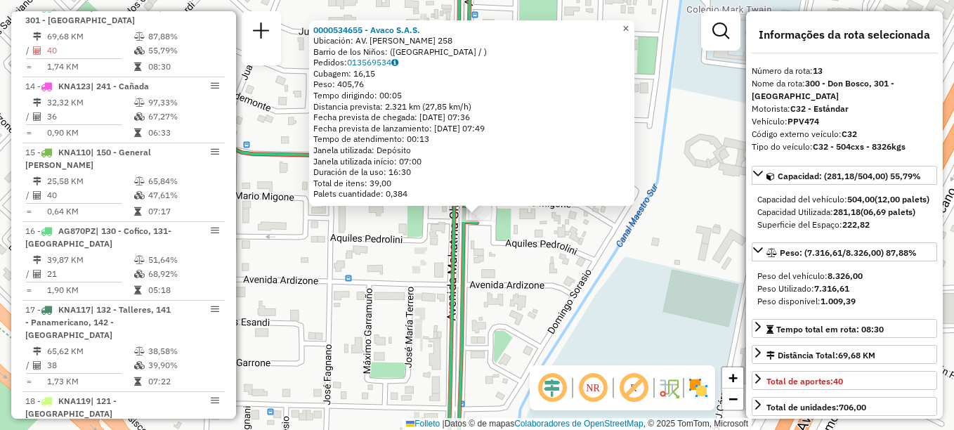
click at [629, 27] on span "×" at bounding box center [626, 28] width 6 height 12
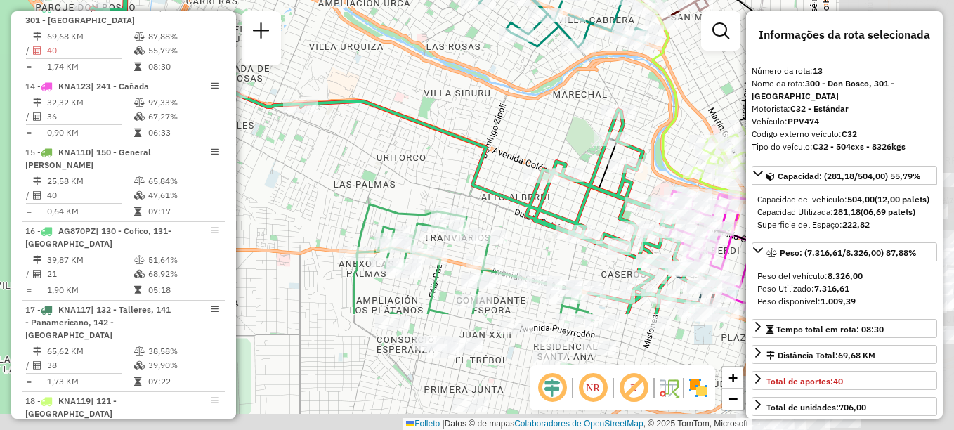
drag, startPoint x: 452, startPoint y: 283, endPoint x: 277, endPoint y: 110, distance: 245.9
click at [278, 110] on div "Janela de atendimento Grade de atendimento Capacidade Transportadoras Veículos …" at bounding box center [477, 215] width 954 height 430
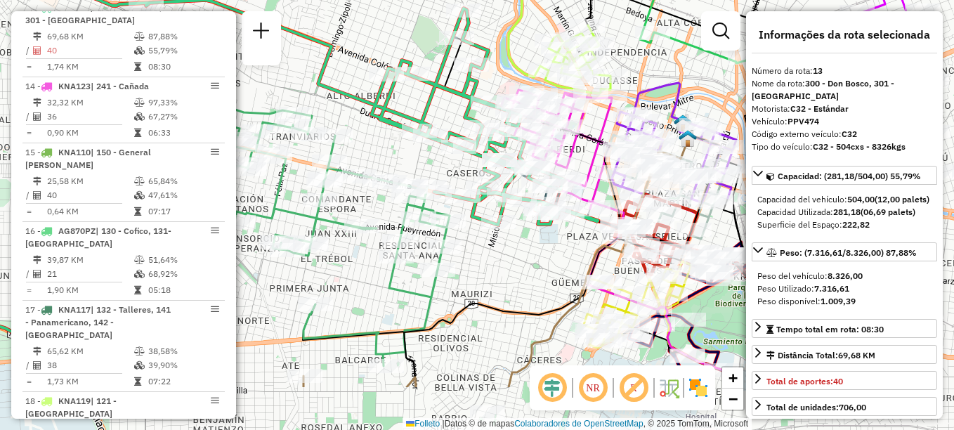
drag, startPoint x: 402, startPoint y: 144, endPoint x: 295, endPoint y: 79, distance: 125.2
click at [295, 79] on div "Janela de atendimento Grade de atendimento Capacidade Transportadoras Veículos …" at bounding box center [477, 215] width 954 height 430
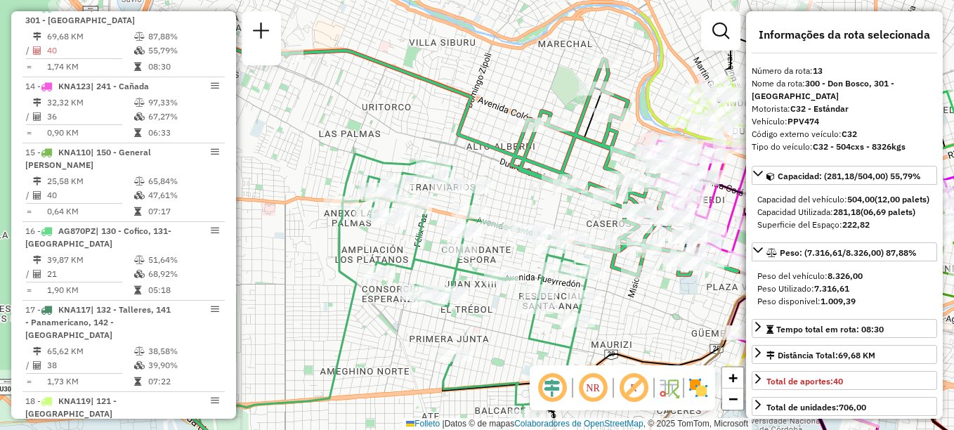
drag, startPoint x: 441, startPoint y: 158, endPoint x: 585, endPoint y: 214, distance: 154.4
click at [585, 214] on div "Janela de atendimento Grade de atendimento Capacidade Transportadoras Veículos …" at bounding box center [477, 215] width 954 height 430
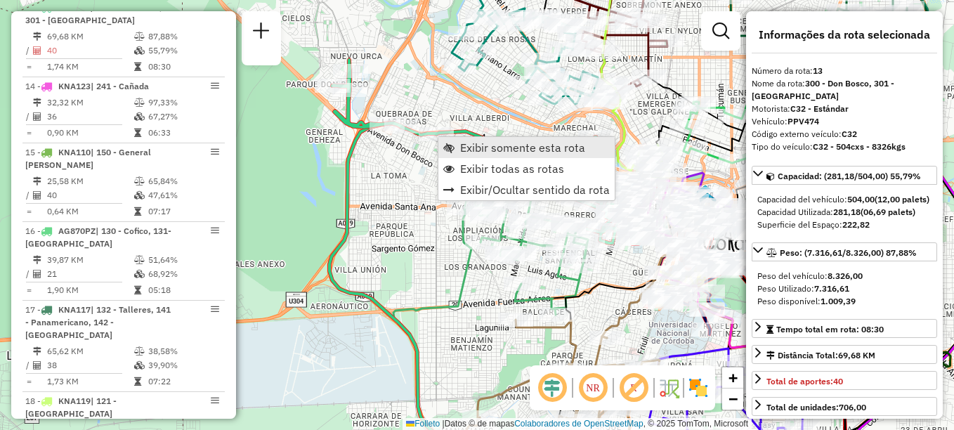
click at [483, 145] on span "Exibir somente esta rota" at bounding box center [522, 147] width 125 height 11
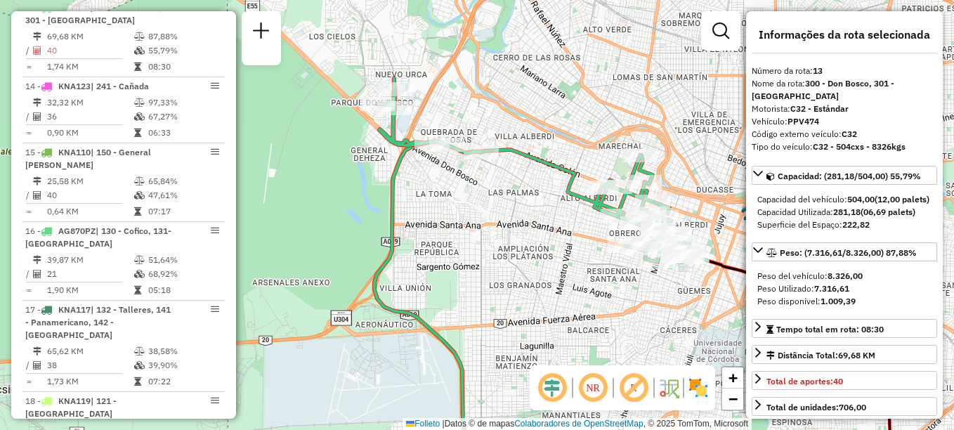
drag, startPoint x: 487, startPoint y: 275, endPoint x: 565, endPoint y: 300, distance: 81.8
click at [565, 300] on div "Janela de atendimento Grade de atendimento Capacidade Transportadoras Veículos …" at bounding box center [477, 215] width 954 height 430
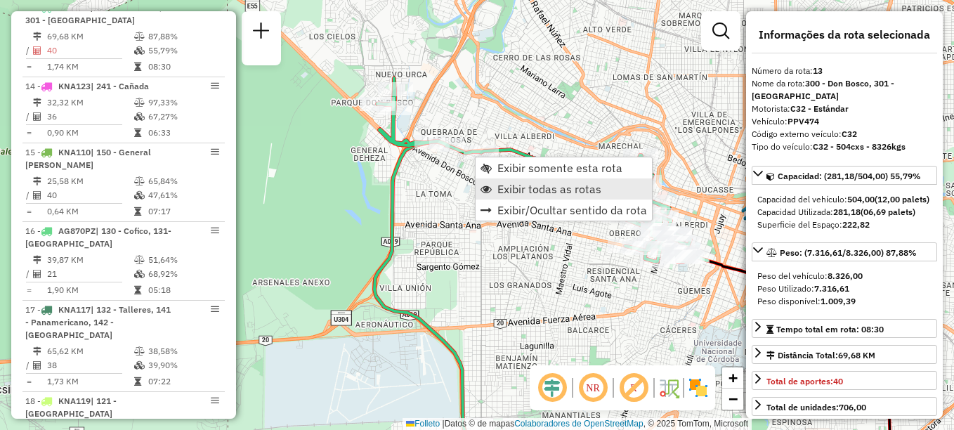
click at [495, 188] on link "Exibir todas as rotas" at bounding box center [564, 188] width 176 height 21
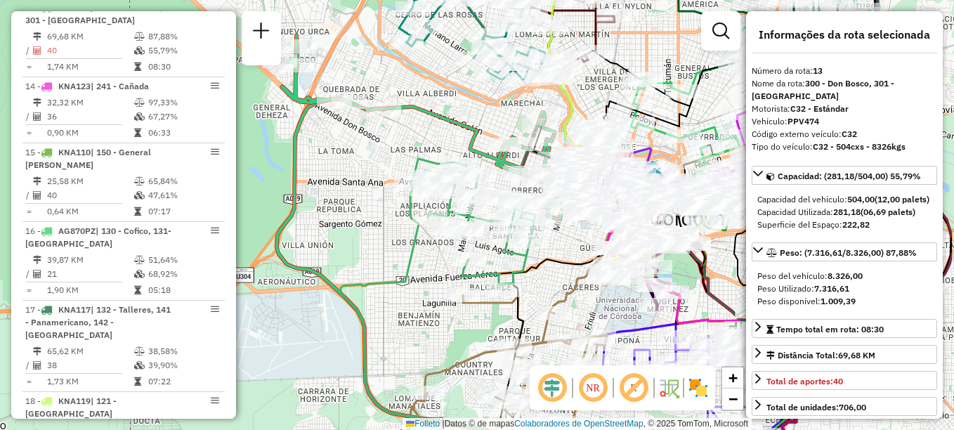
drag, startPoint x: 599, startPoint y: 219, endPoint x: 501, endPoint y: 176, distance: 106.7
click at [501, 176] on icon at bounding box center [445, 127] width 330 height 184
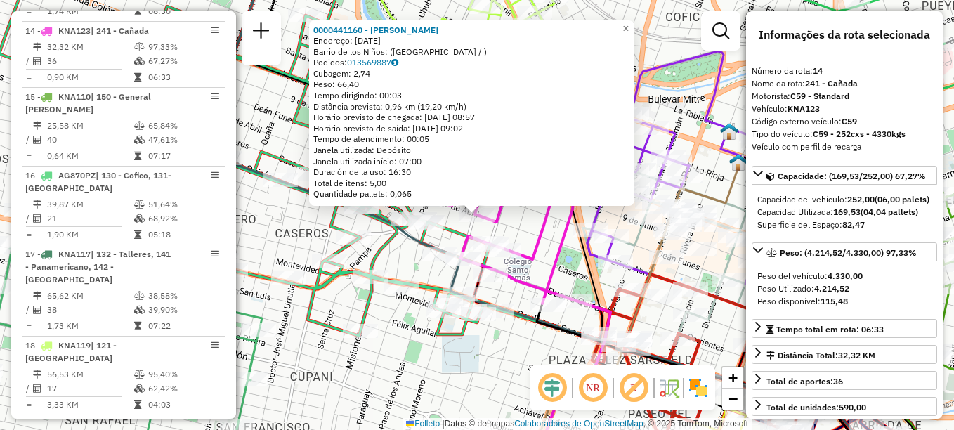
scroll to position [1536, 0]
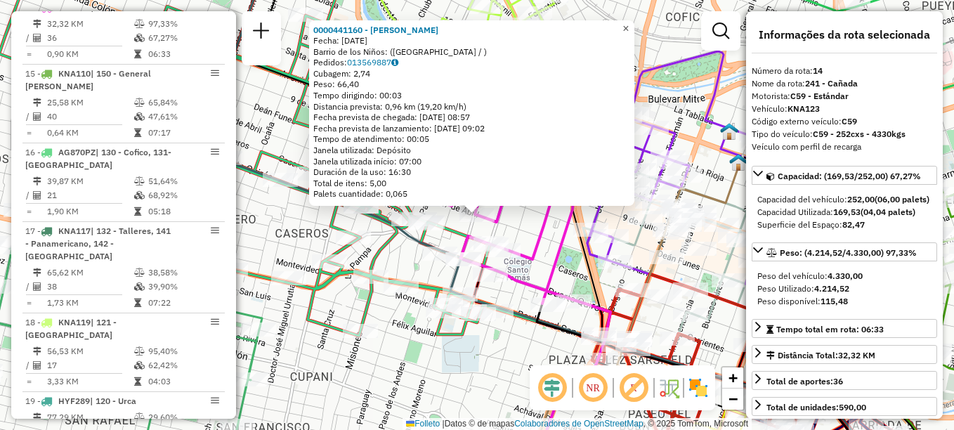
click at [629, 28] on span "×" at bounding box center [626, 28] width 6 height 12
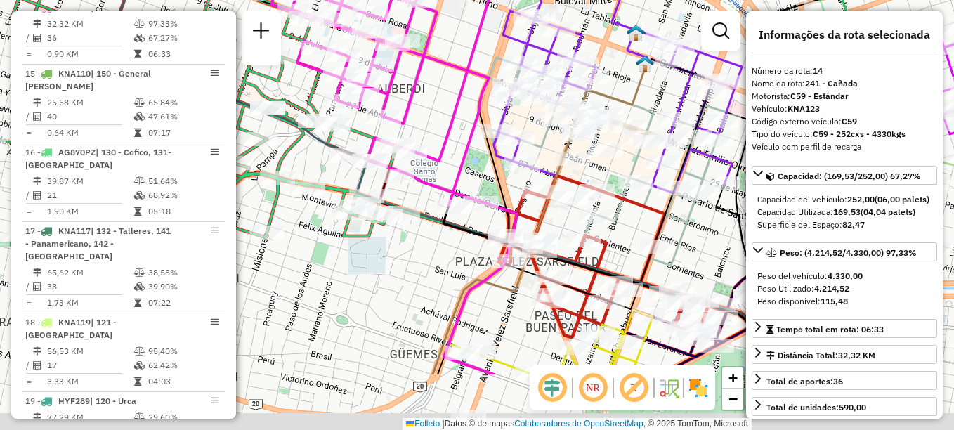
drag, startPoint x: 565, startPoint y: 254, endPoint x: 455, endPoint y: 127, distance: 168.4
click at [455, 127] on icon at bounding box center [382, 85] width 223 height 239
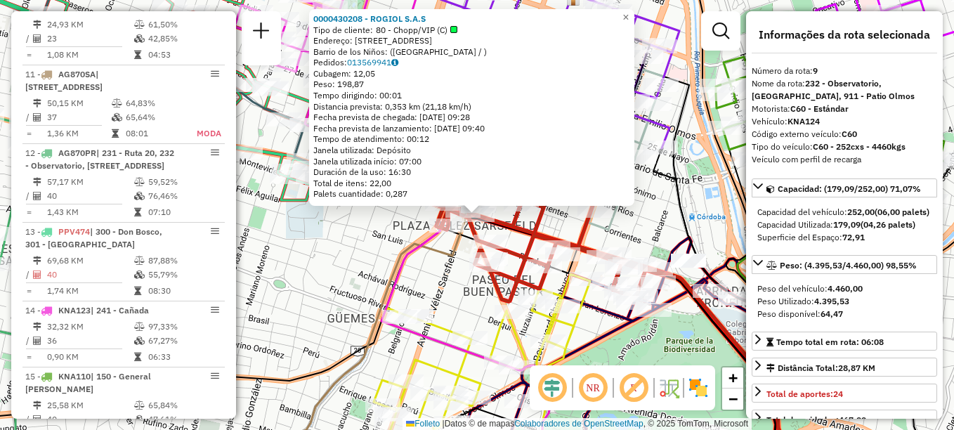
scroll to position [1105, 0]
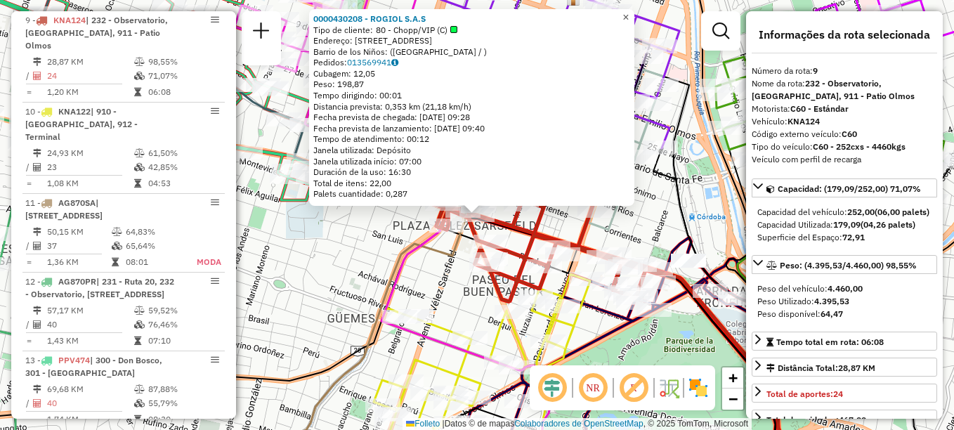
click at [629, 12] on span "×" at bounding box center [626, 17] width 6 height 12
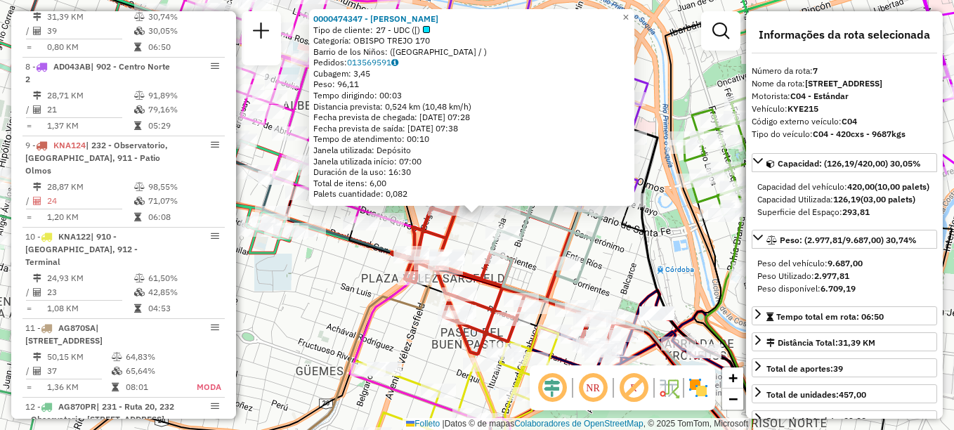
scroll to position [947, 0]
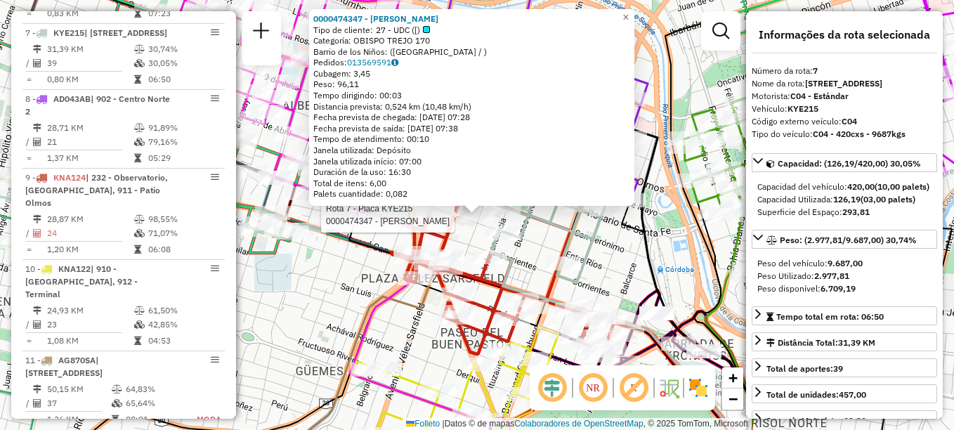
click at [553, 230] on icon at bounding box center [513, 171] width 237 height 221
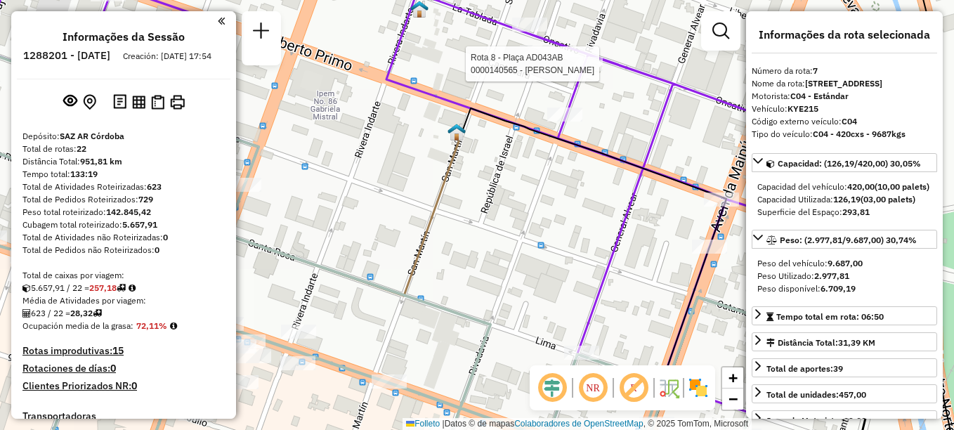
select select "**********"
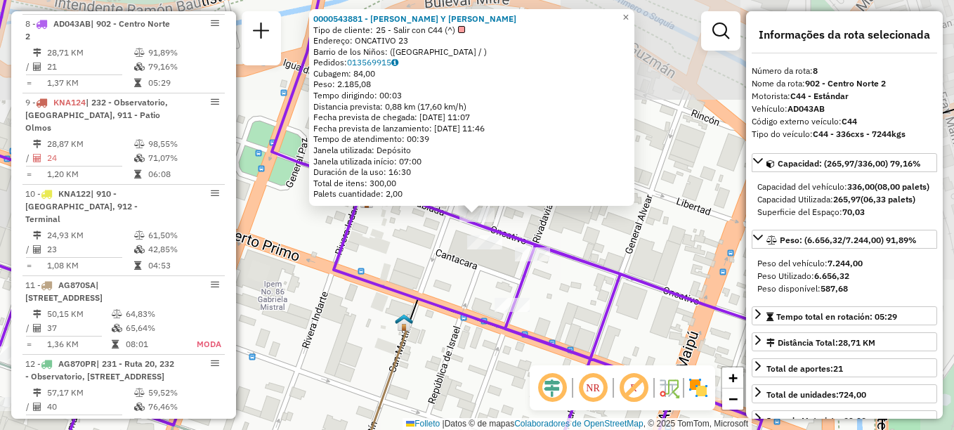
scroll to position [1026, 0]
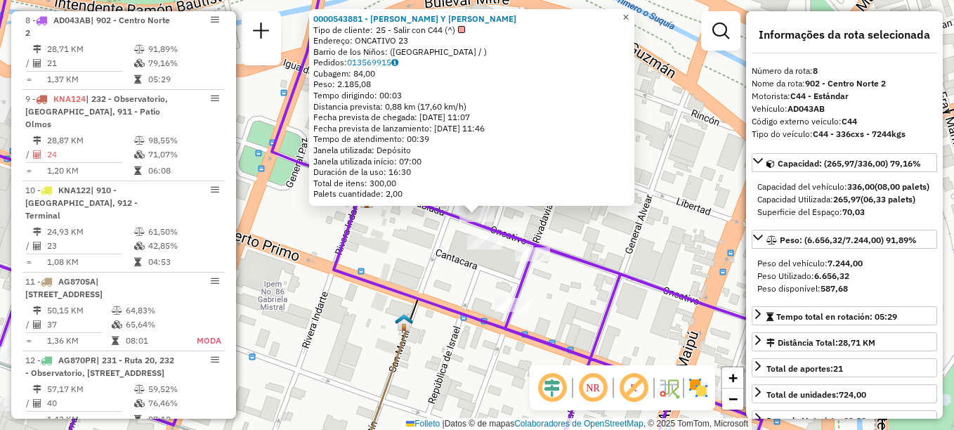
click at [629, 17] on span "×" at bounding box center [626, 17] width 6 height 12
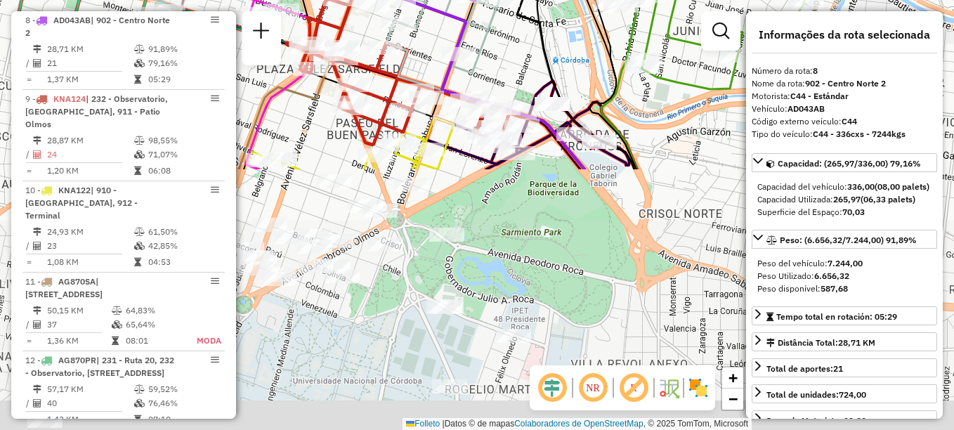
drag, startPoint x: 582, startPoint y: 323, endPoint x: 469, endPoint y: 19, distance: 323.9
click at [469, 19] on icon at bounding box center [439, 55] width 289 height 230
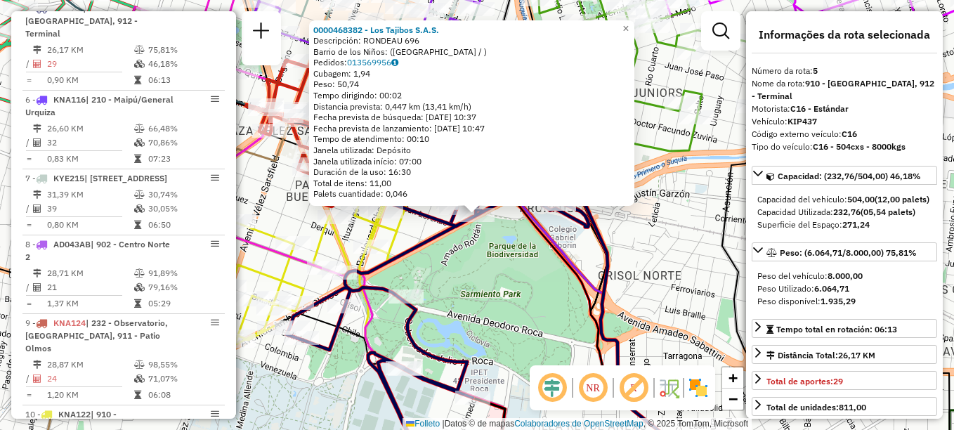
scroll to position [790, 0]
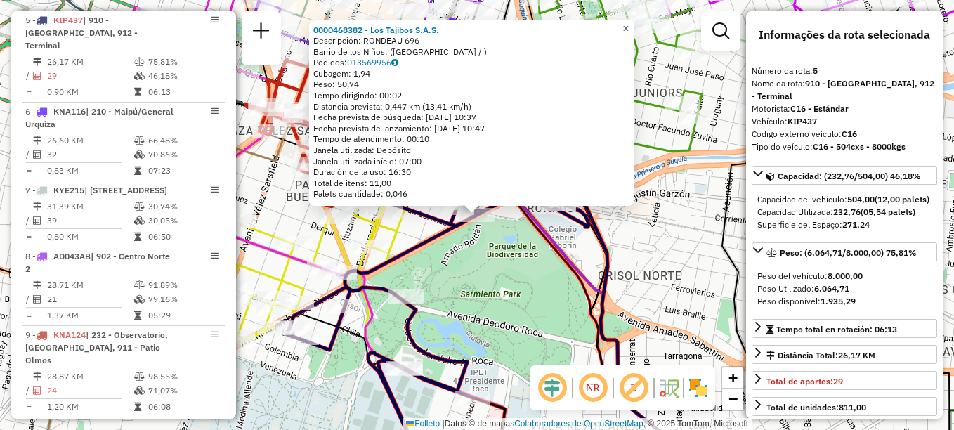
click at [629, 22] on span "×" at bounding box center [626, 28] width 6 height 12
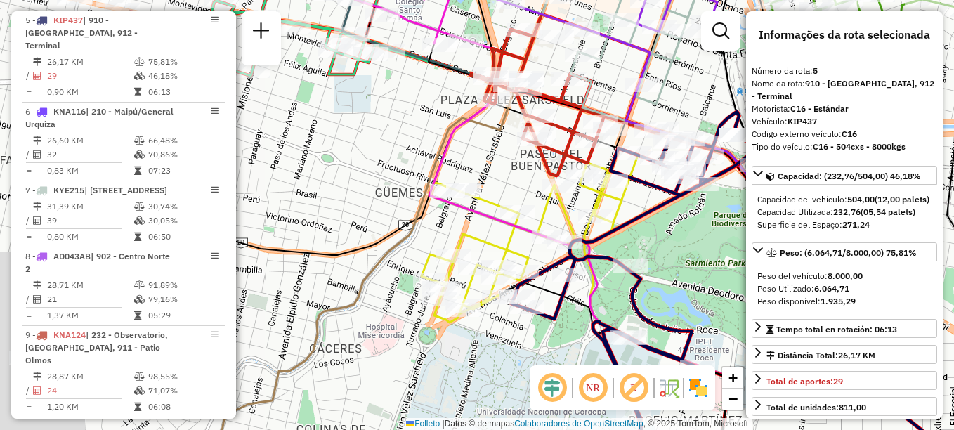
drag, startPoint x: 528, startPoint y: 245, endPoint x: 618, endPoint y: 225, distance: 92.1
click at [764, 207] on hb-router-mapa "Informações da Sessão 1288201 - 04/10/2025 Creación: 03/10/2025 17:54 Depósito:…" at bounding box center [477, 215] width 954 height 430
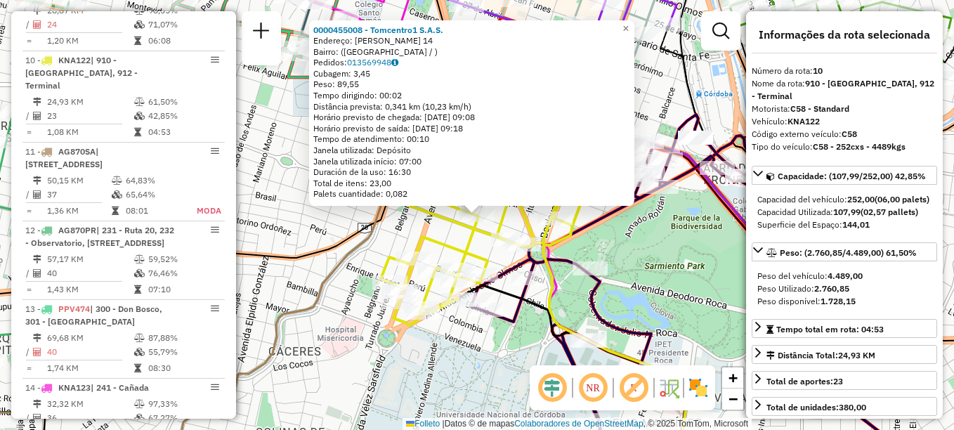
scroll to position [1196, 0]
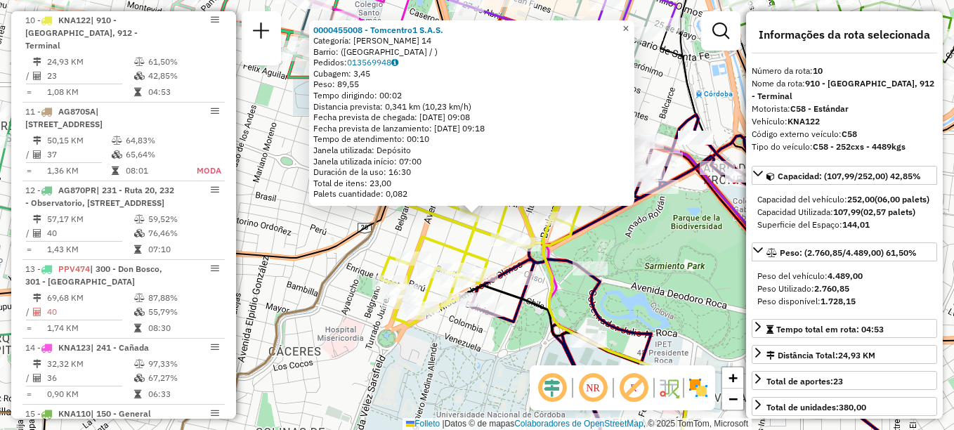
click at [629, 25] on span "×" at bounding box center [626, 28] width 6 height 12
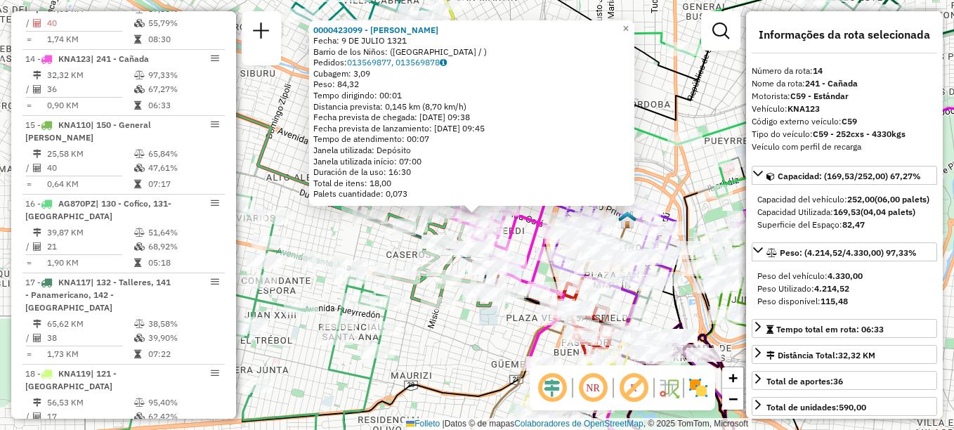
scroll to position [1536, 0]
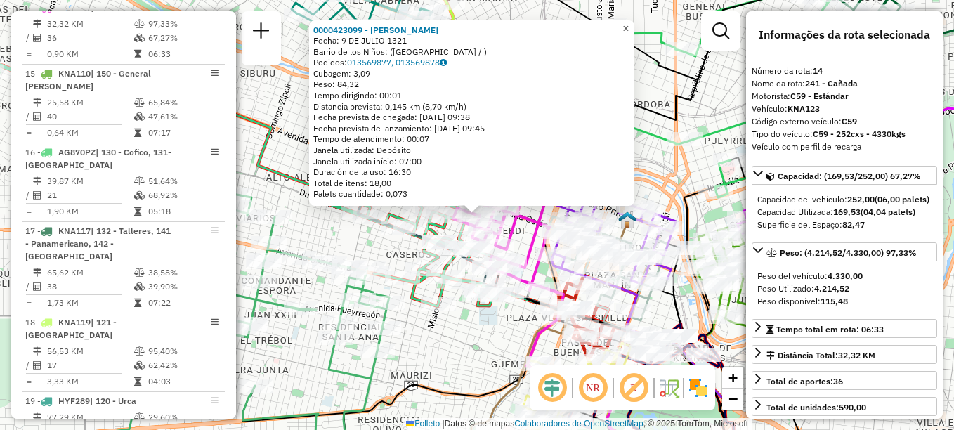
click at [629, 25] on span "×" at bounding box center [626, 28] width 6 height 12
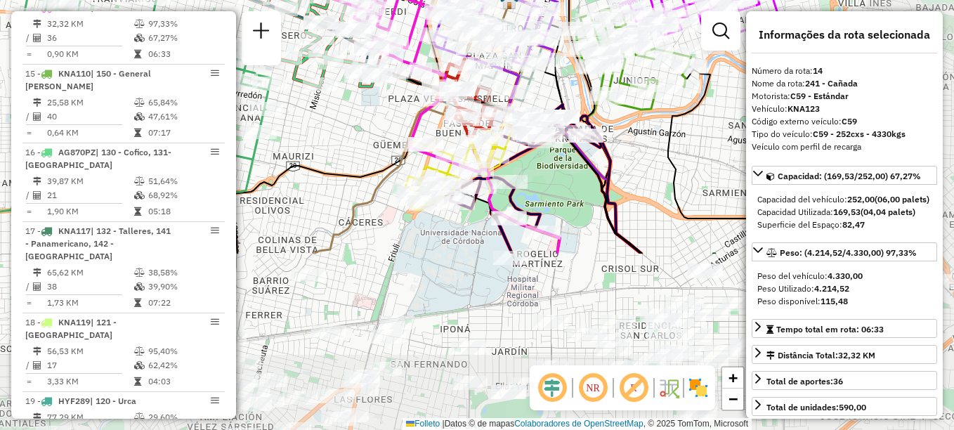
drag, startPoint x: 594, startPoint y: 146, endPoint x: 476, endPoint y: -73, distance: 249.0
click at [476, 0] on html "Aguarde... Pop-up bloqueado! Seu navegador bloqueou automáticamente a abertura …" at bounding box center [477, 215] width 954 height 430
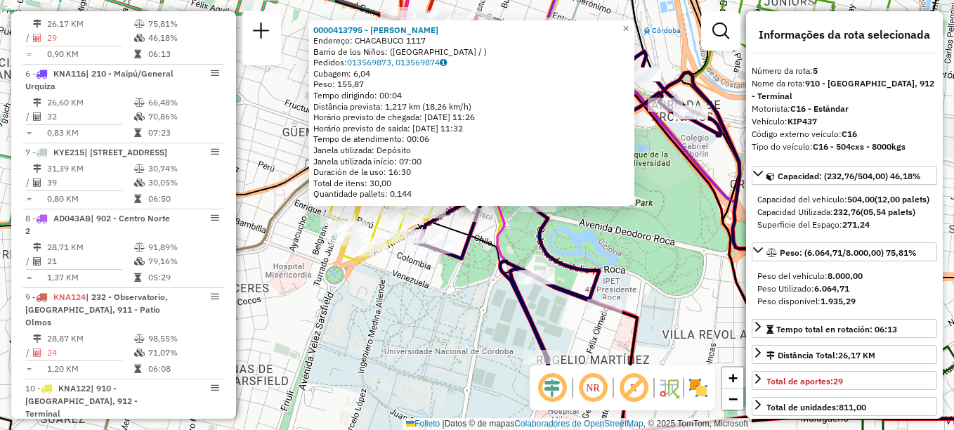
scroll to position [790, 0]
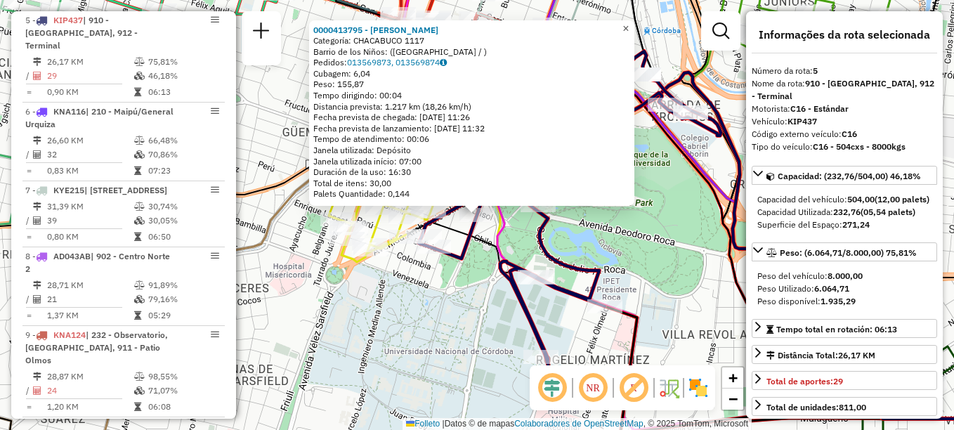
click at [629, 23] on span "×" at bounding box center [626, 28] width 6 height 12
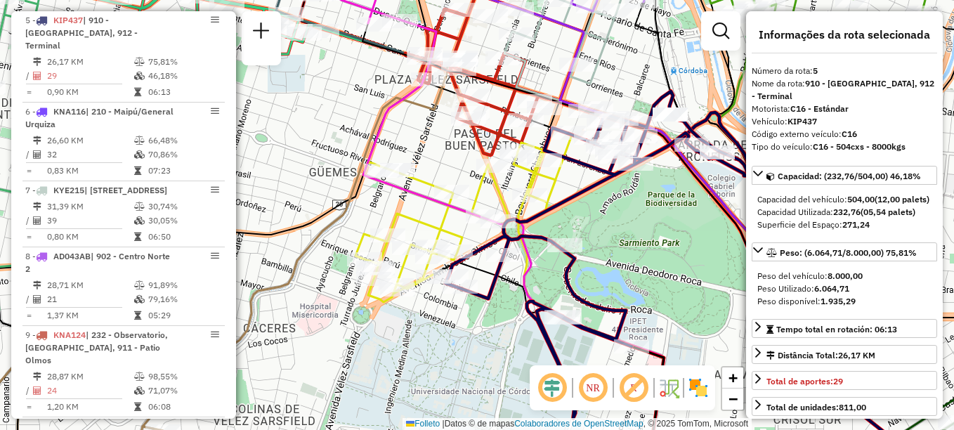
drag, startPoint x: 663, startPoint y: 209, endPoint x: 688, endPoint y: 211, distance: 24.6
click at [688, 211] on div "Janela de atendimento Grade de atendimento Capacidade Transportadoras Veículos …" at bounding box center [477, 215] width 954 height 430
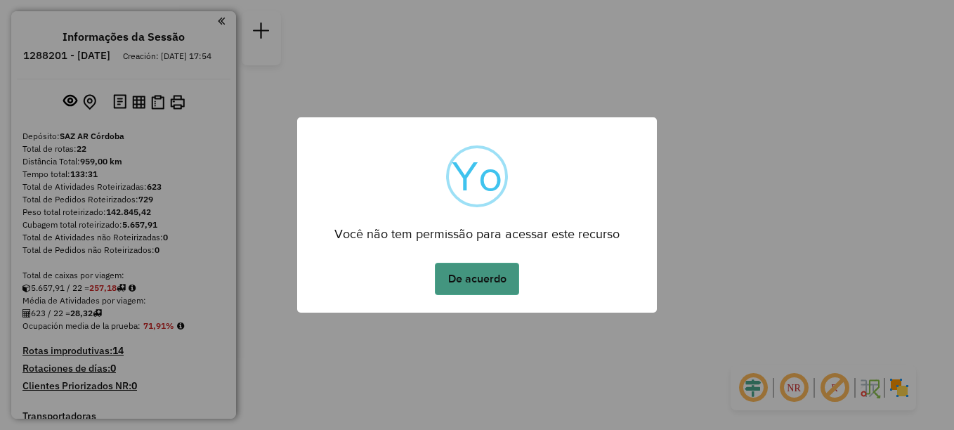
click at [480, 280] on button "De acuerdo" at bounding box center [477, 279] width 84 height 32
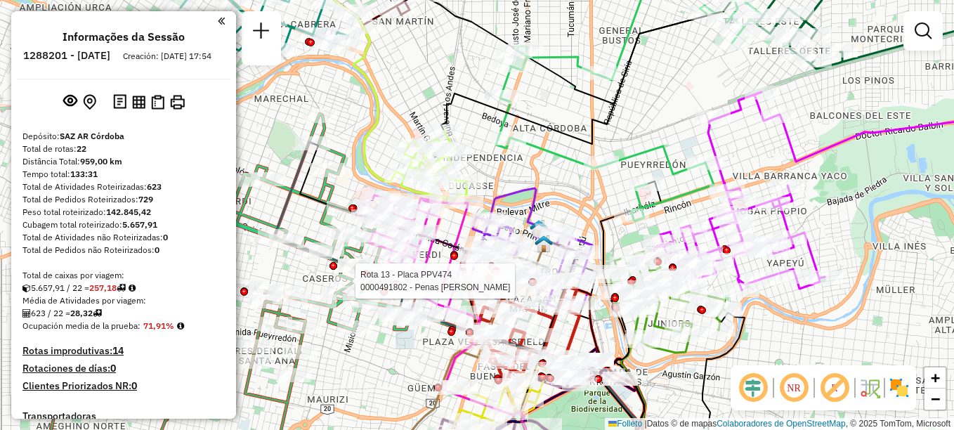
select select "**********"
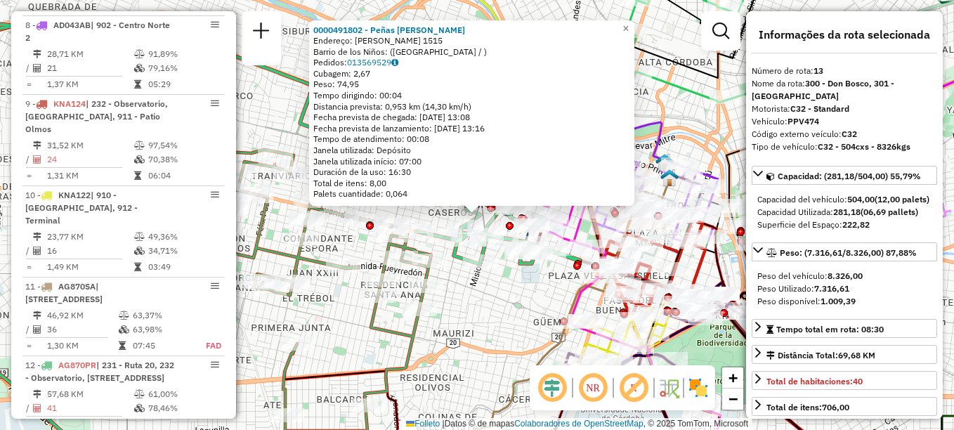
scroll to position [1457, 0]
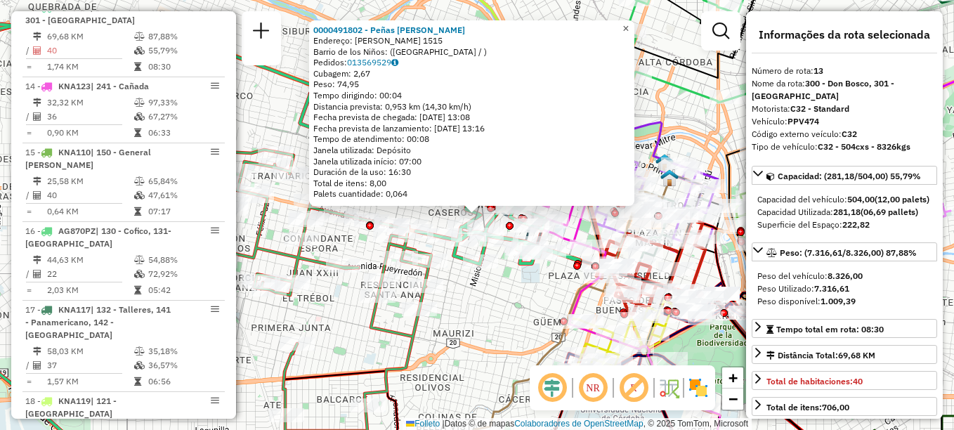
click at [629, 23] on span "×" at bounding box center [626, 28] width 6 height 12
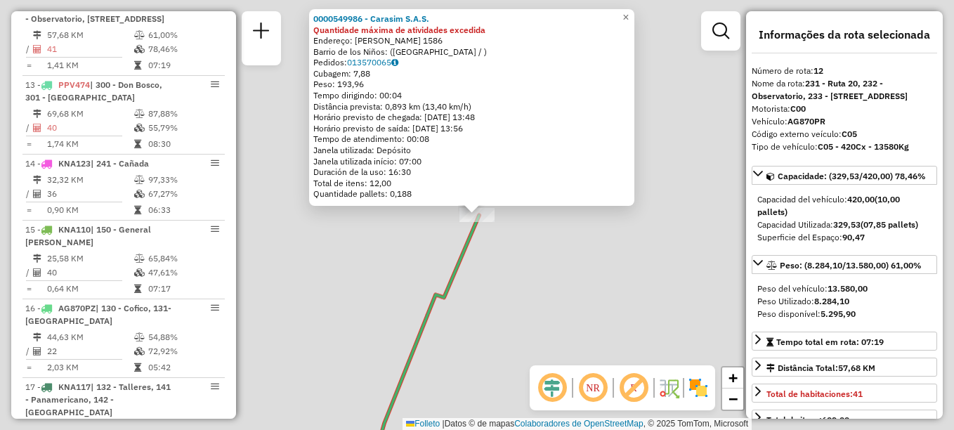
scroll to position [1366, 0]
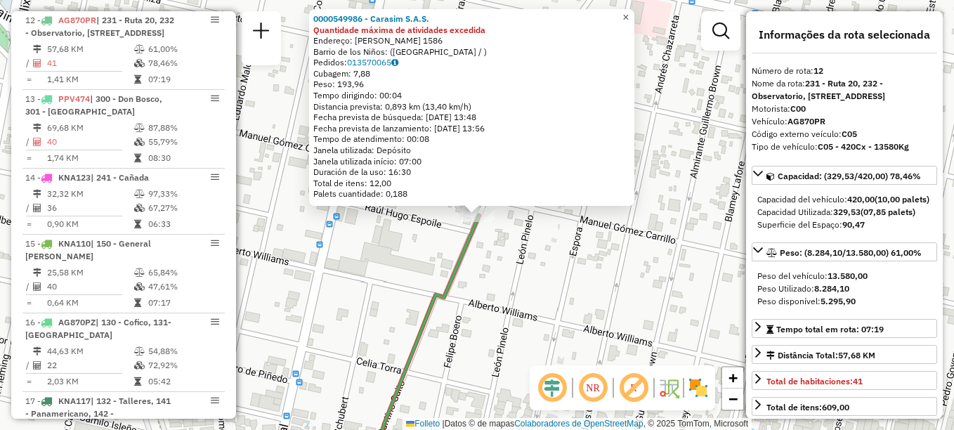
click at [629, 11] on span "×" at bounding box center [626, 17] width 6 height 12
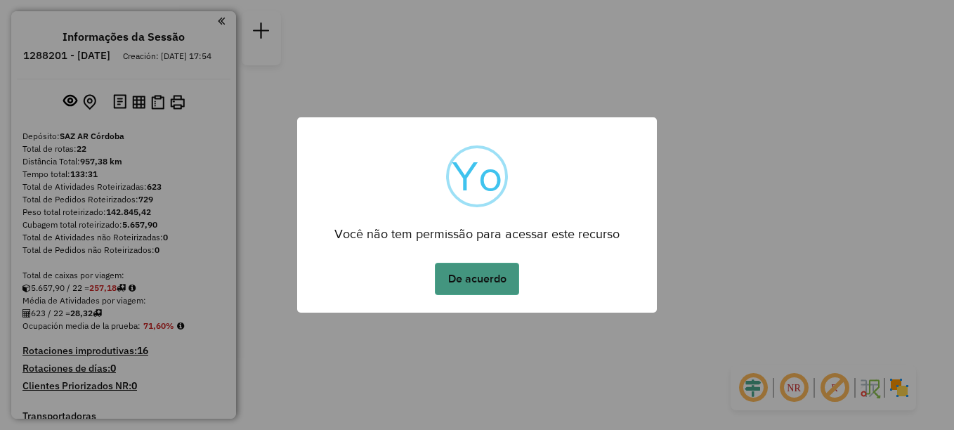
click at [477, 281] on button "De acuerdo" at bounding box center [477, 279] width 84 height 32
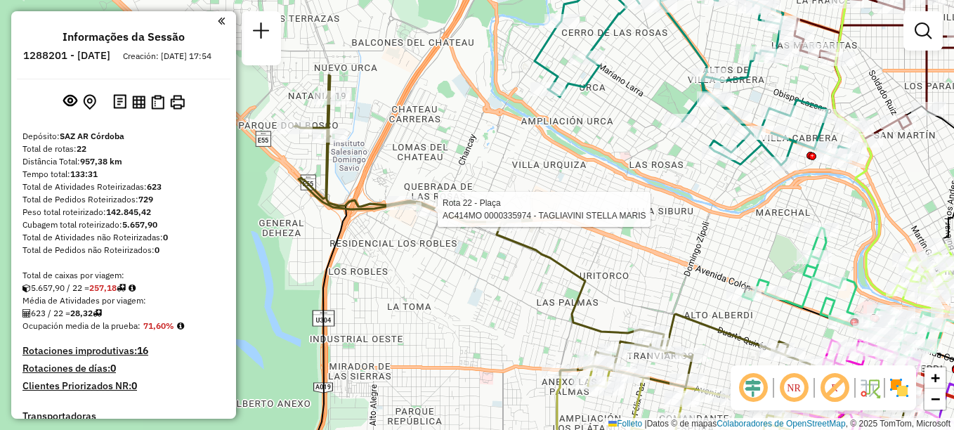
select select "**********"
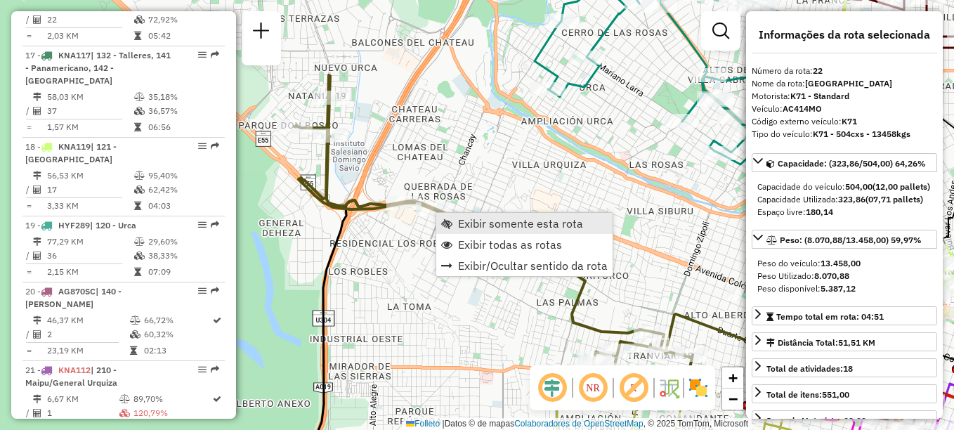
scroll to position [1835, 0]
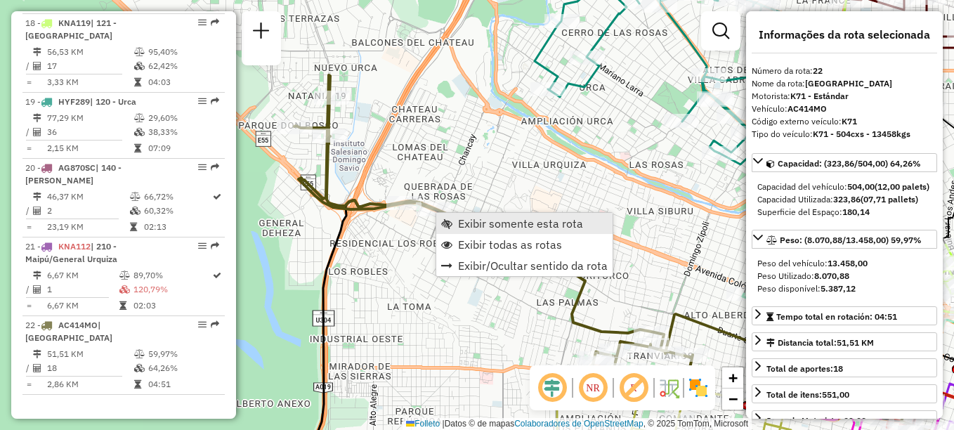
click at [481, 226] on span "Exibir somente esta rota" at bounding box center [520, 223] width 125 height 11
